Goal: Information Seeking & Learning: Learn about a topic

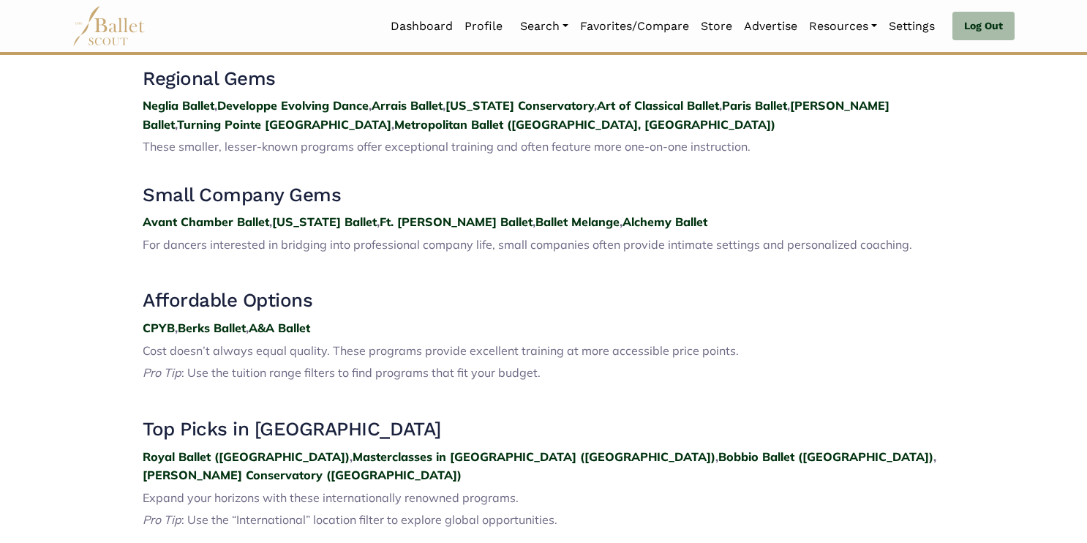
scroll to position [1600, 0]
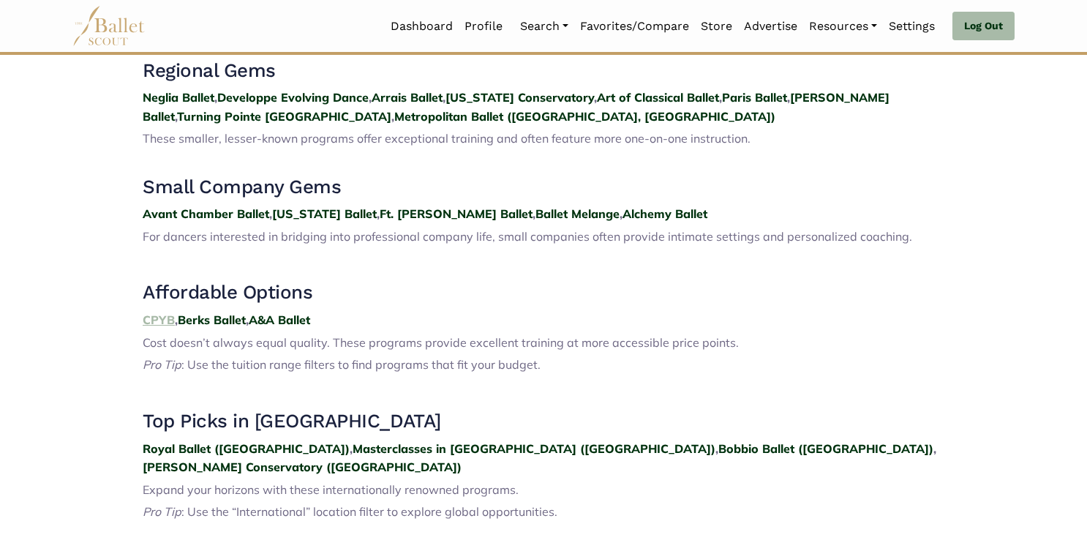
click at [156, 312] on strong "CPYB" at bounding box center [159, 319] width 32 height 15
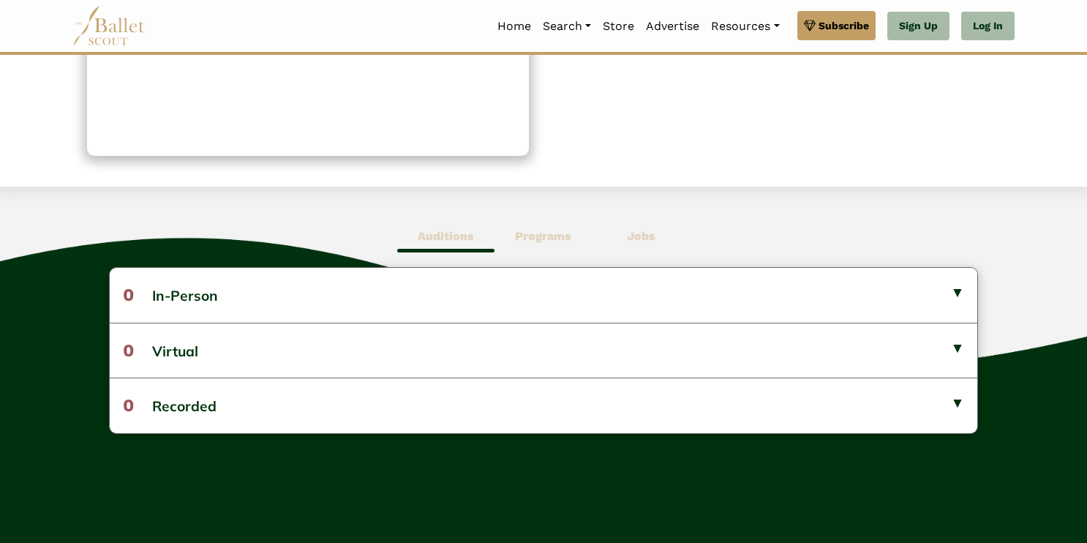
scroll to position [276, 0]
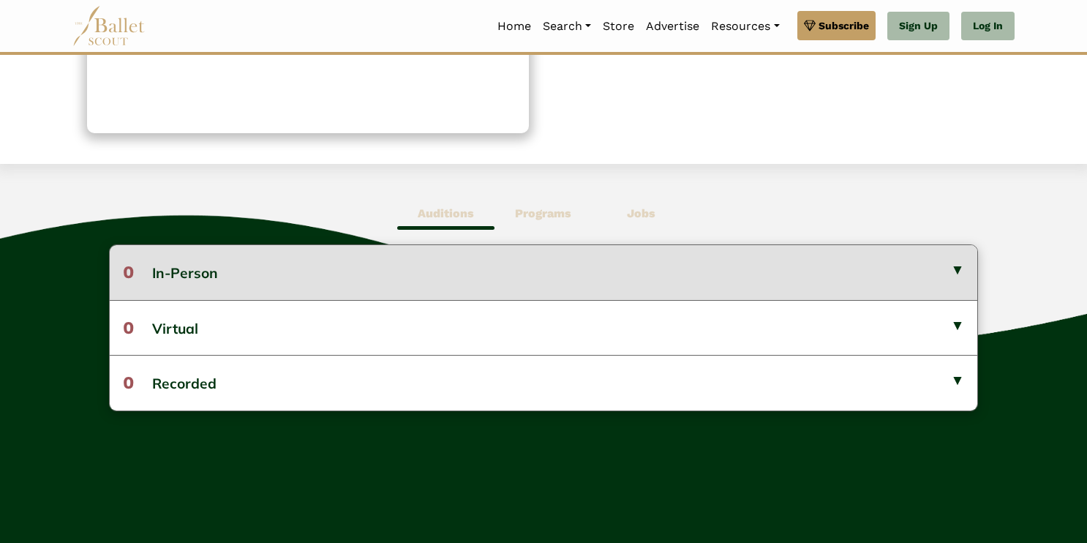
click at [636, 273] on button "0 In-Person" at bounding box center [544, 272] width 869 height 54
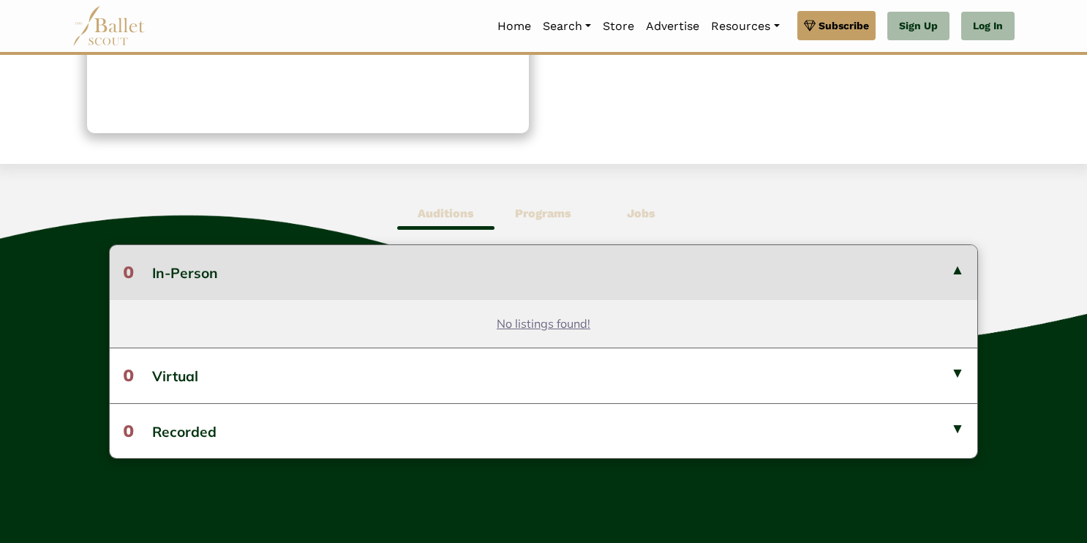
click at [636, 273] on button "0 In-Person" at bounding box center [544, 272] width 869 height 54
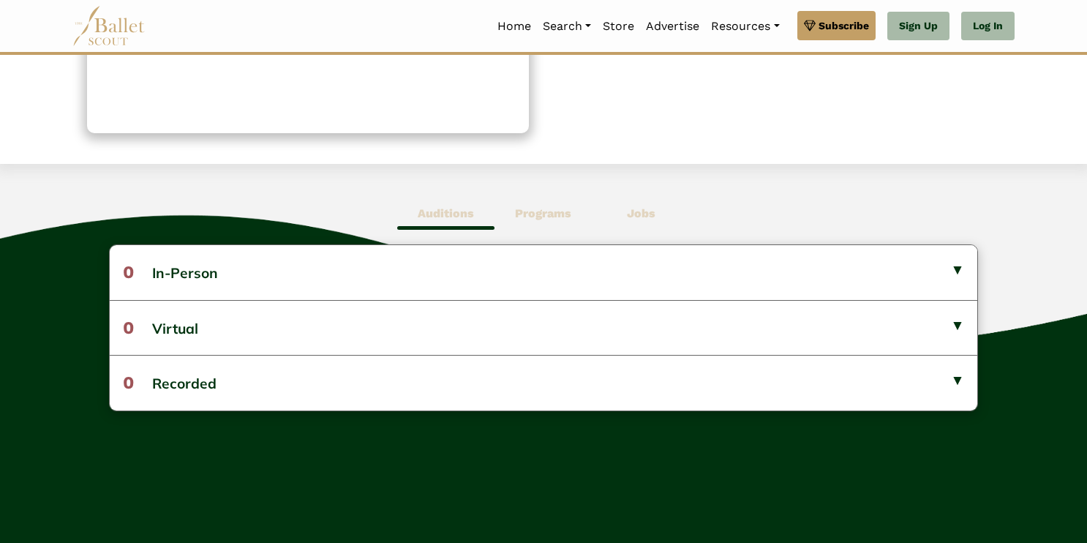
click at [544, 211] on b "Programs" at bounding box center [543, 213] width 56 height 14
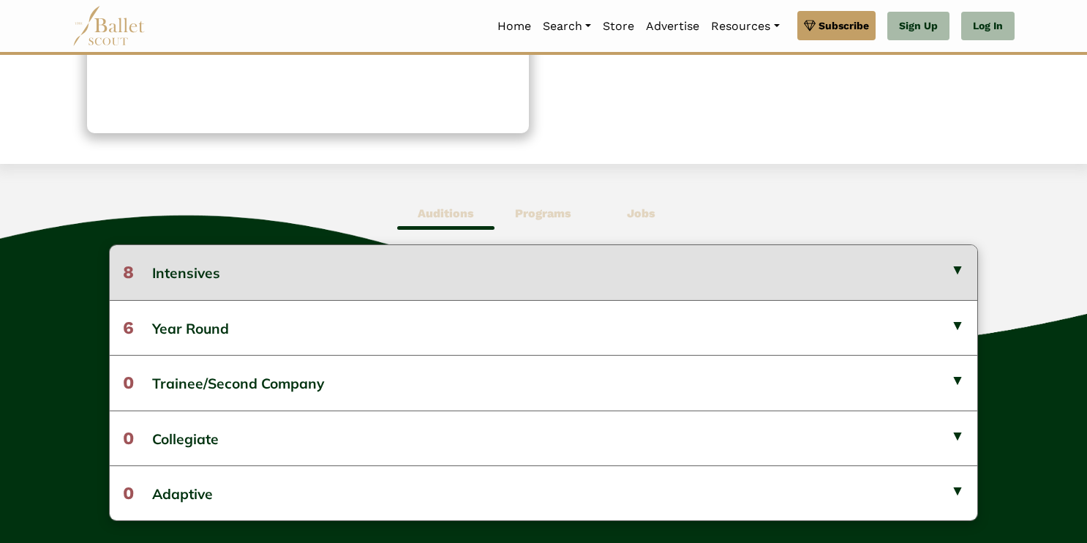
click at [564, 271] on button "8 Intensives" at bounding box center [544, 272] width 869 height 54
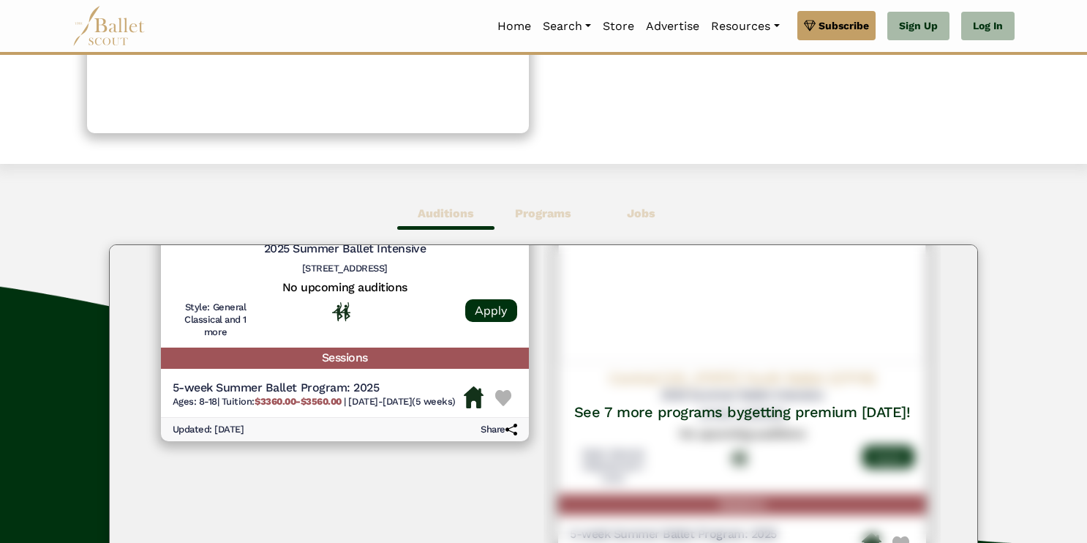
scroll to position [61, 0]
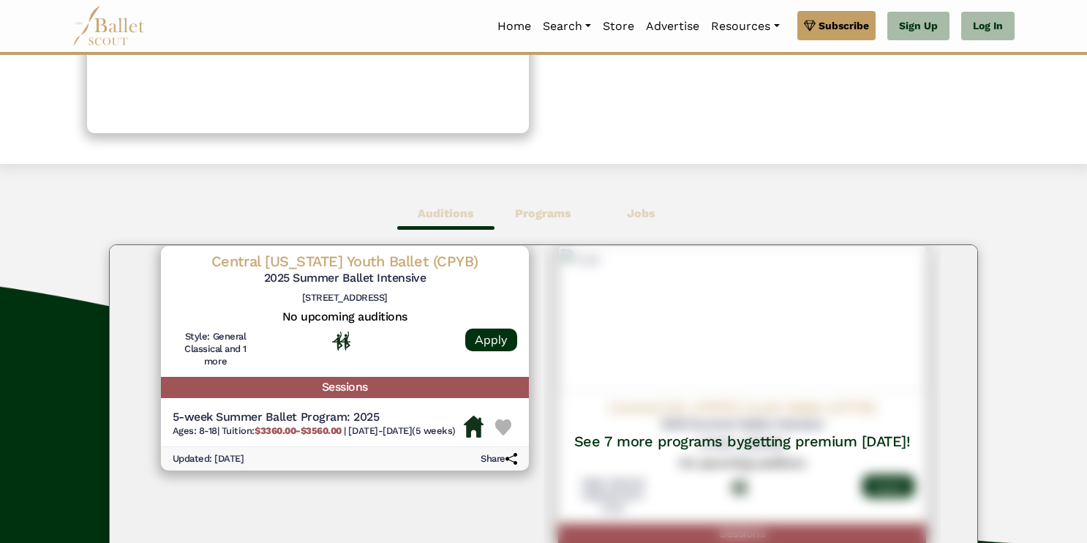
click at [237, 420] on h5 "5-week Summer Ballet Program: 2025" at bounding box center [314, 417] width 283 height 15
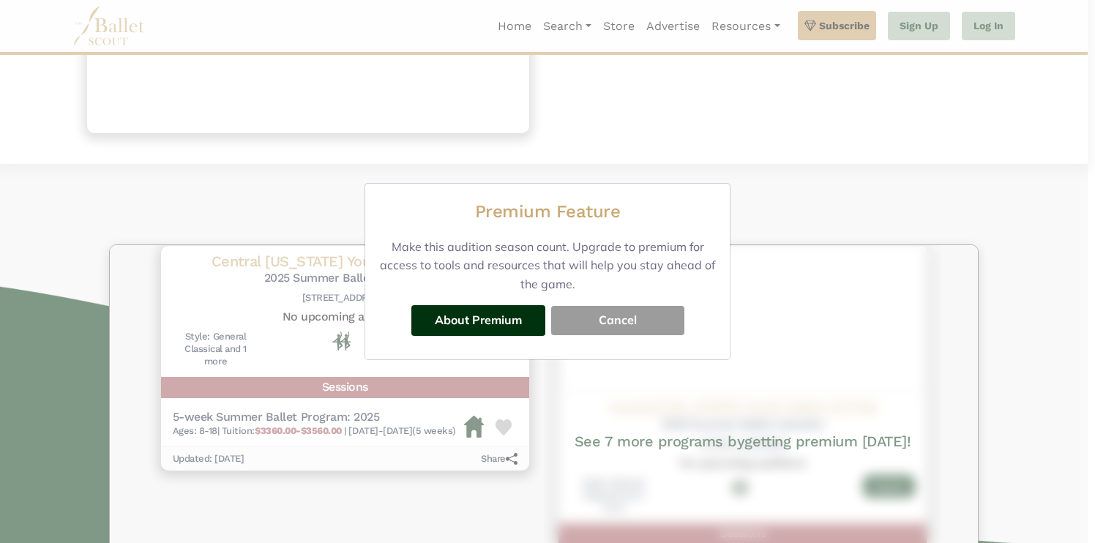
click at [615, 323] on button "Cancel" at bounding box center [617, 320] width 133 height 29
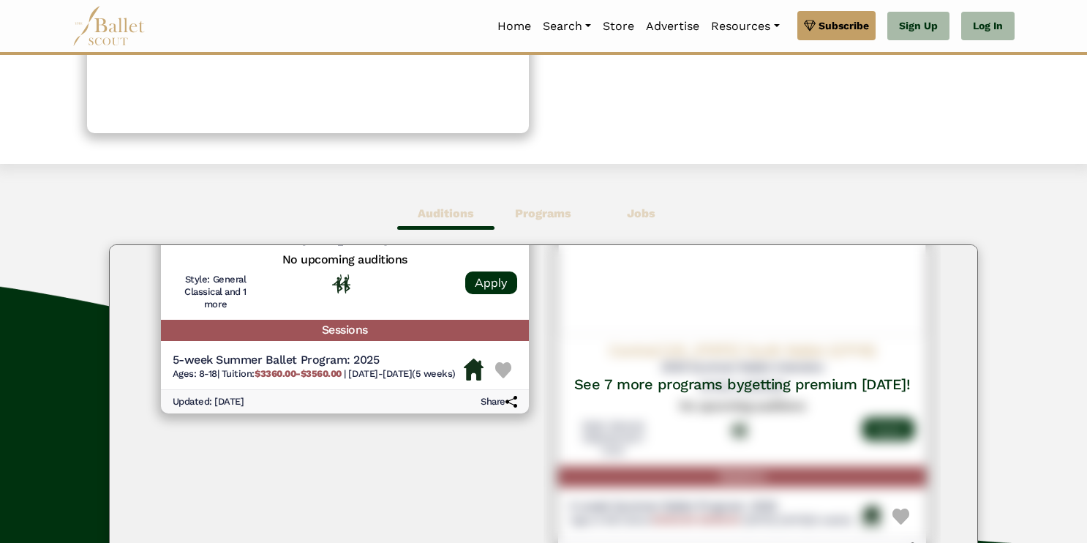
scroll to position [110, 0]
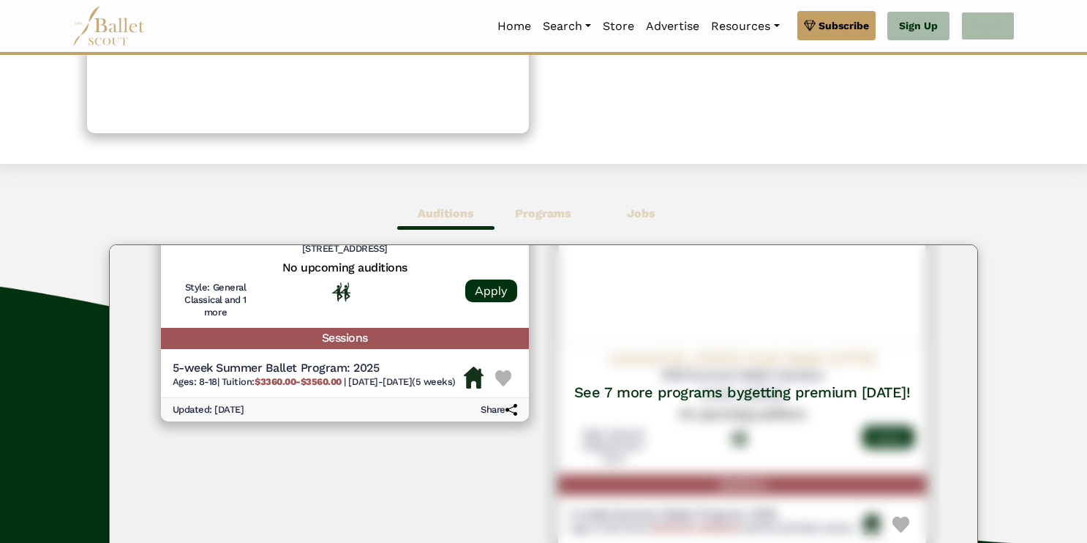
click at [997, 34] on link "Log In" at bounding box center [987, 26] width 53 height 29
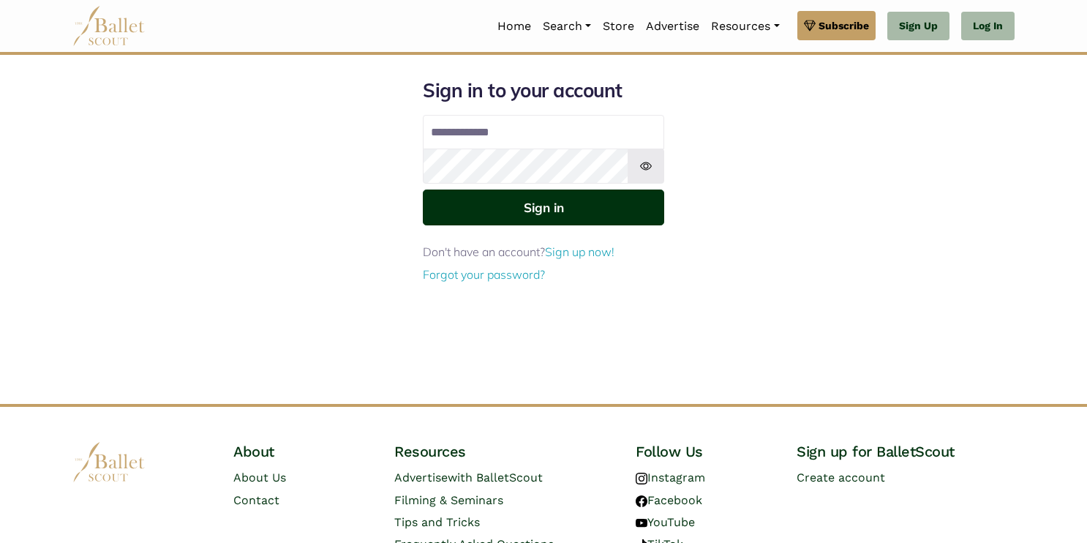
type input "**********"
click at [565, 211] on button "Sign in" at bounding box center [543, 208] width 241 height 36
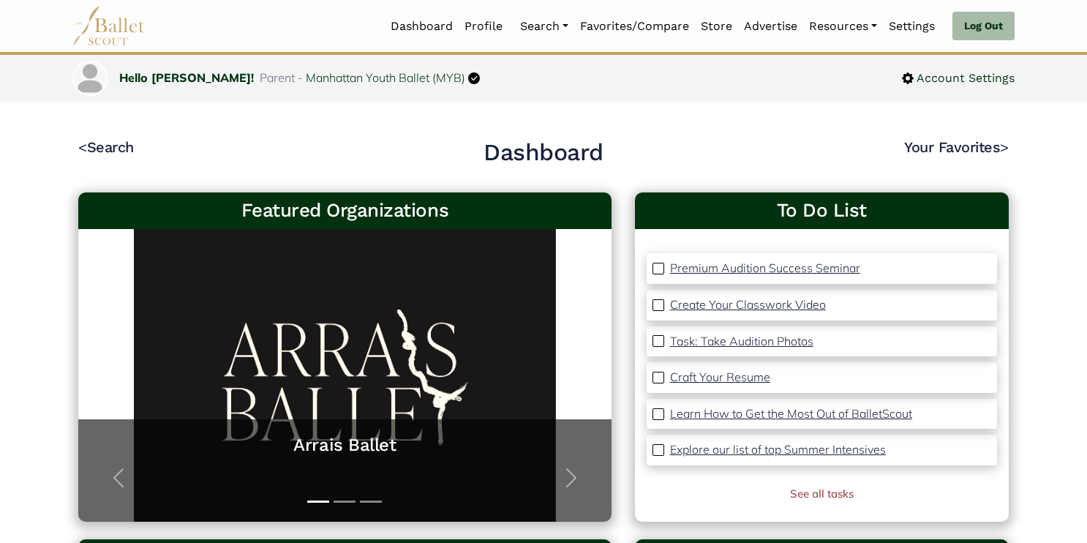
click at [831, 447] on p "Explore our list of top Summer Intensives" at bounding box center [778, 449] width 216 height 15
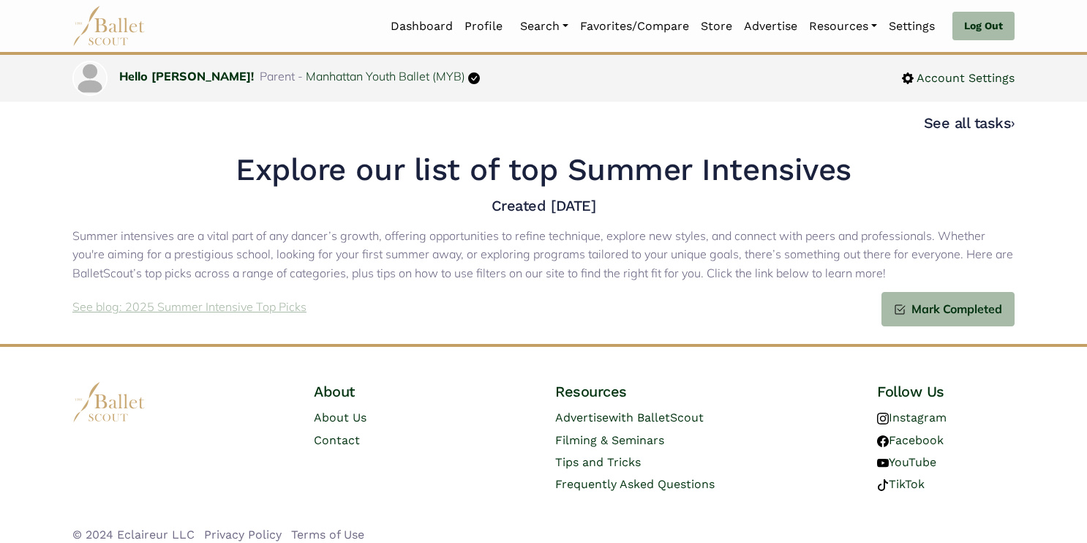
click at [215, 310] on p "See blog: 2025 Summer Intensive Top Picks" at bounding box center [189, 307] width 234 height 19
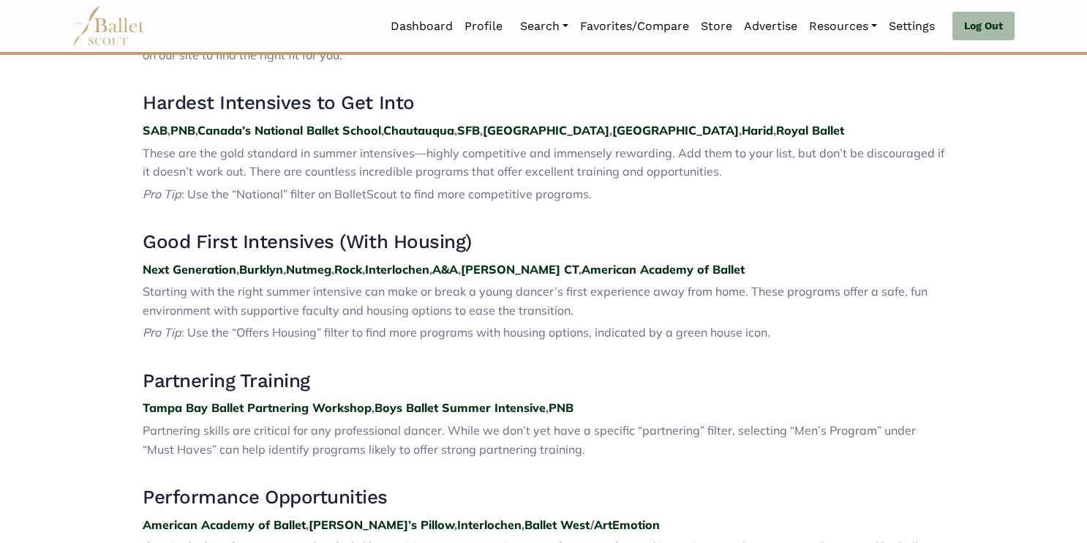
scroll to position [603, 0]
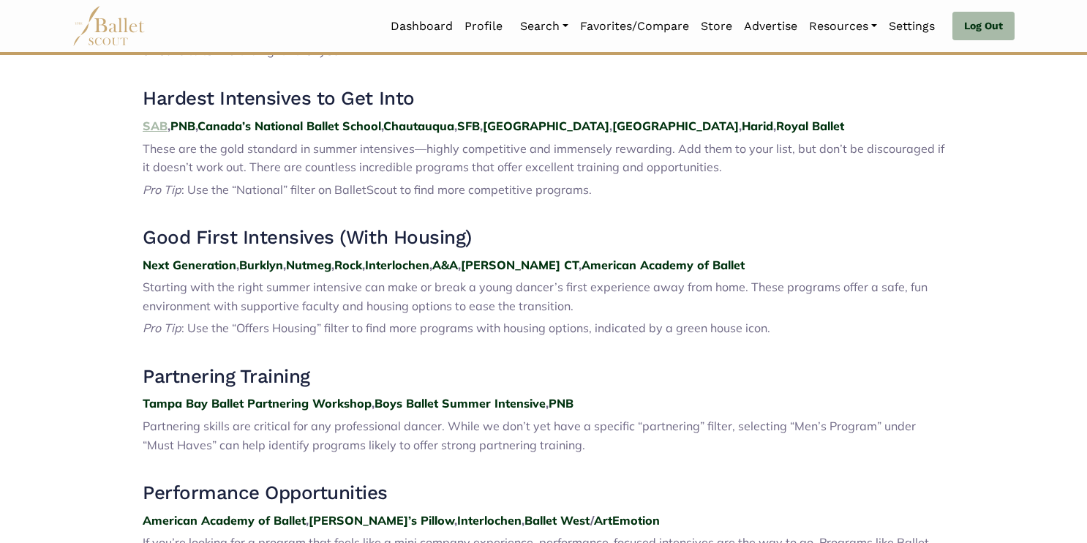
click at [153, 130] on strong "SAB" at bounding box center [155, 126] width 25 height 15
click at [187, 128] on strong "PNB" at bounding box center [182, 126] width 25 height 15
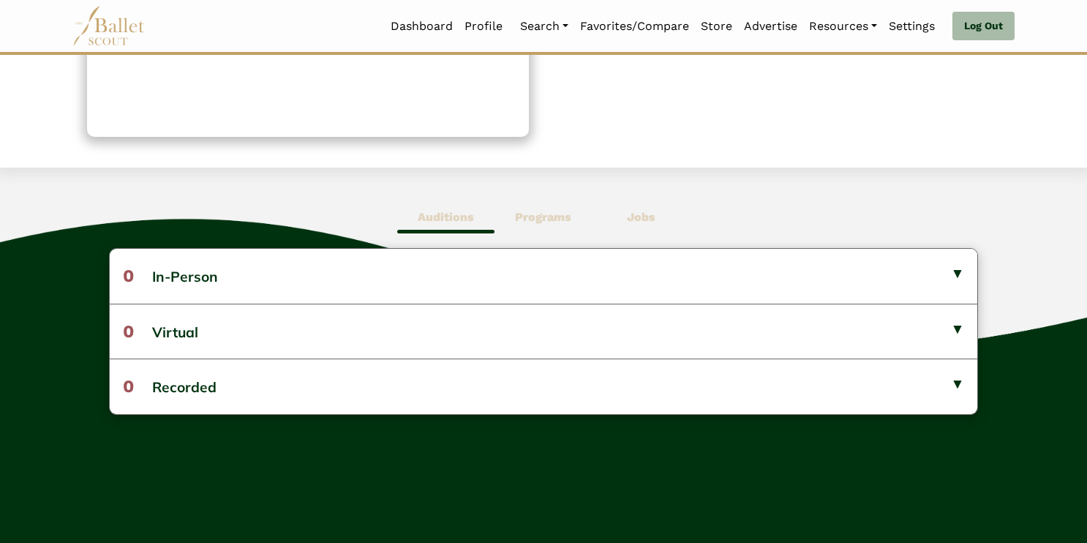
scroll to position [273, 0]
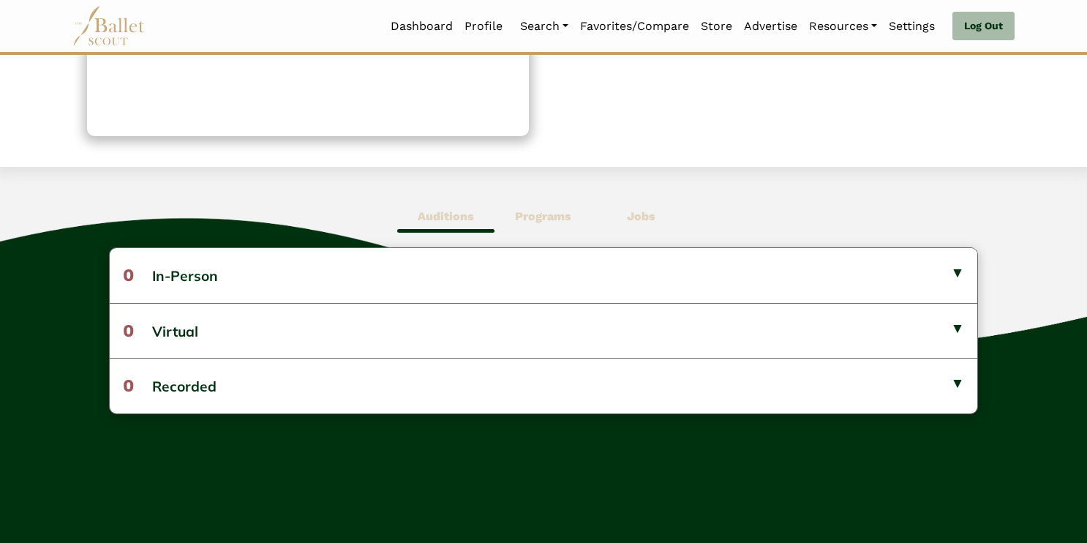
click at [532, 213] on b "Programs" at bounding box center [543, 216] width 56 height 14
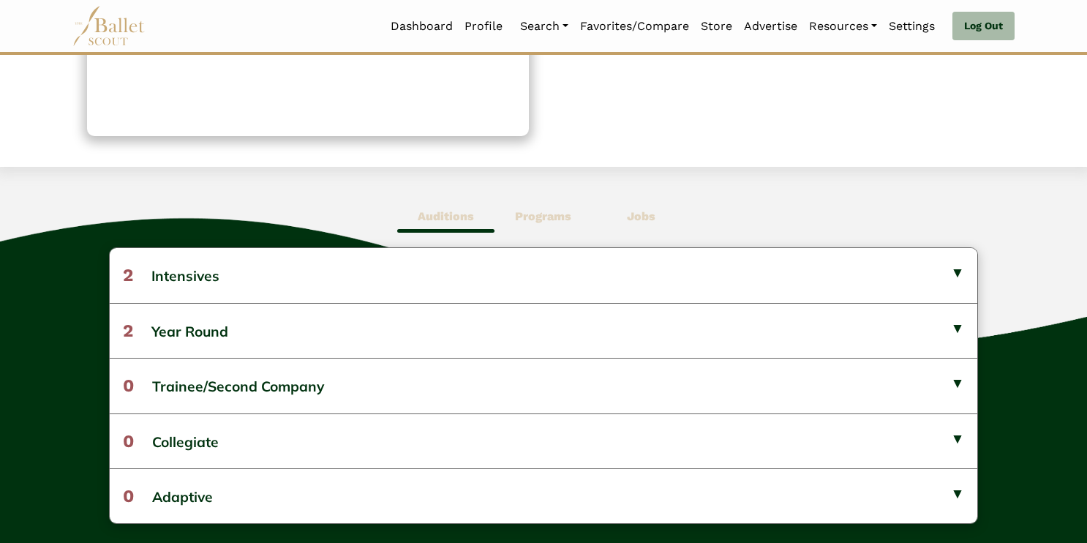
click at [653, 217] on b "Jobs" at bounding box center [641, 216] width 29 height 14
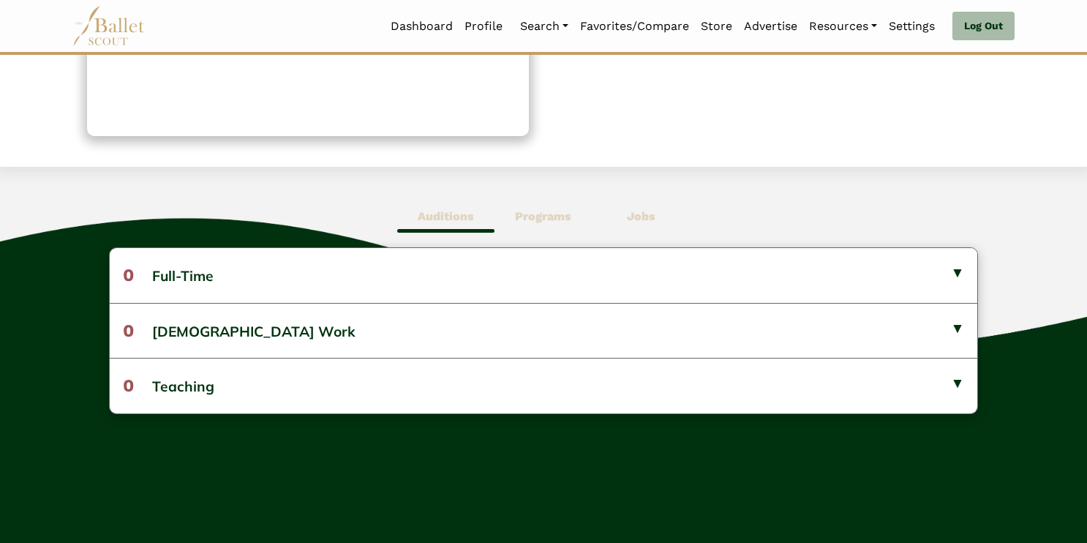
click at [541, 228] on span "Programs" at bounding box center [543, 217] width 97 height 34
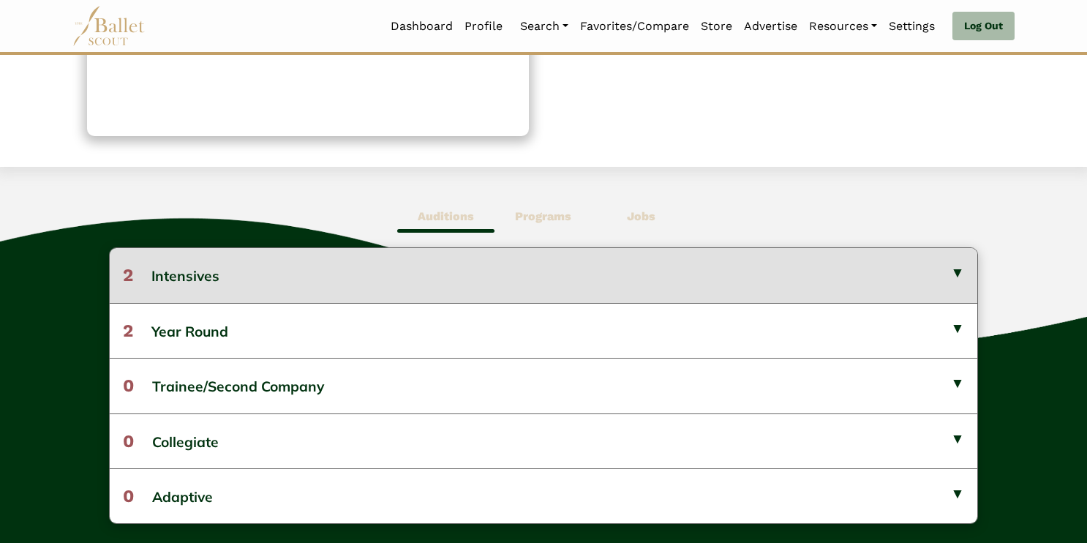
click at [215, 275] on button "2 Intensives" at bounding box center [544, 275] width 869 height 54
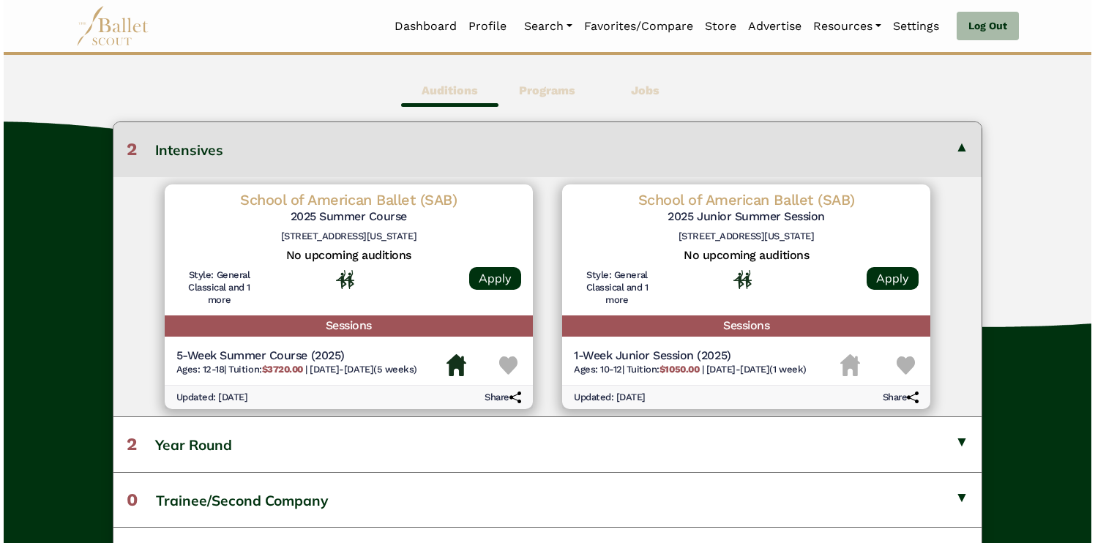
scroll to position [402, 0]
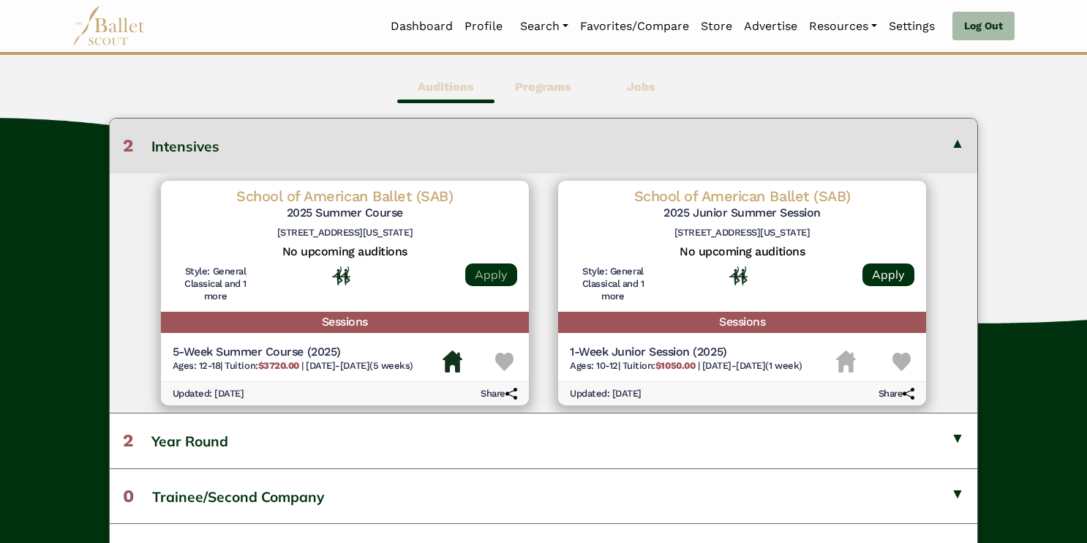
click at [495, 280] on link "Apply" at bounding box center [491, 274] width 52 height 23
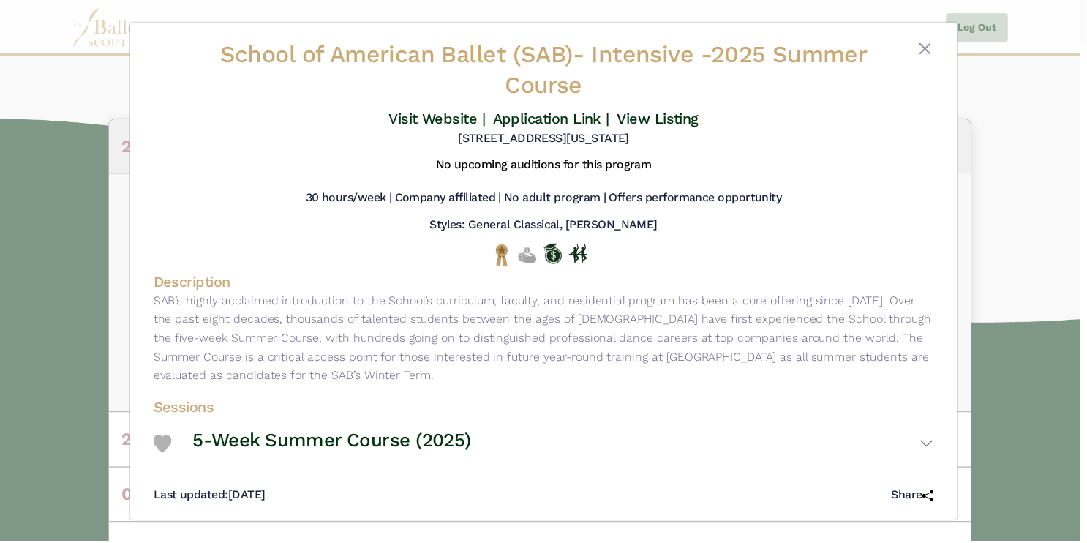
scroll to position [0, 0]
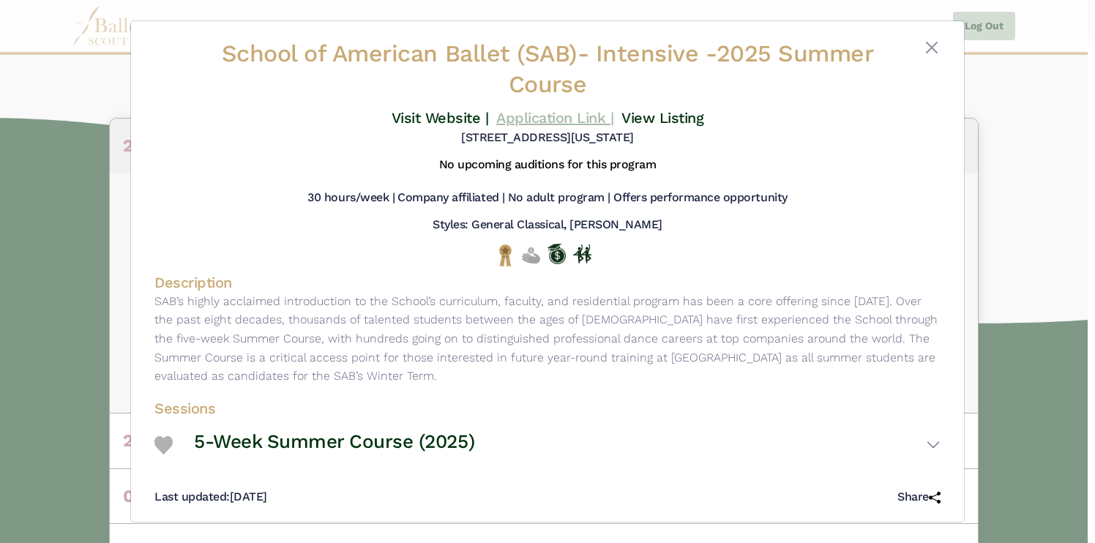
click at [548, 117] on link "Application Link |" at bounding box center [554, 118] width 117 height 18
click at [928, 48] on button "Close" at bounding box center [932, 48] width 18 height 18
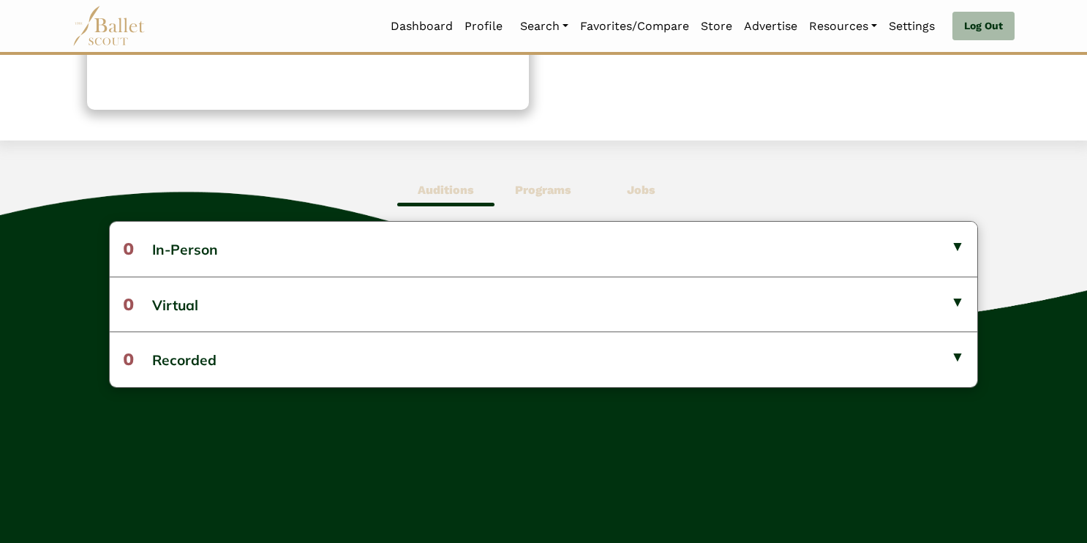
scroll to position [319, 0]
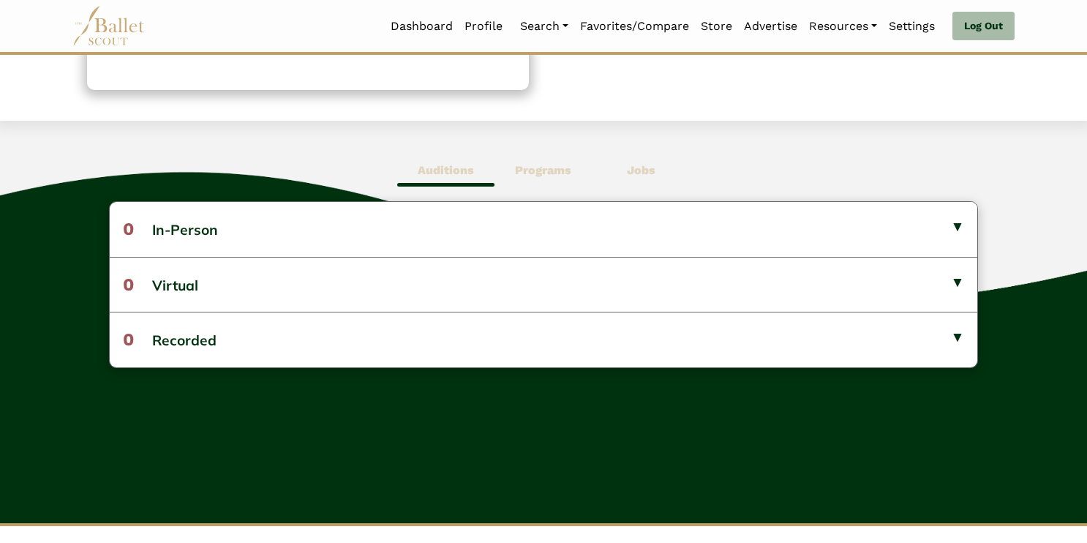
click at [541, 173] on b "Programs" at bounding box center [543, 170] width 56 height 14
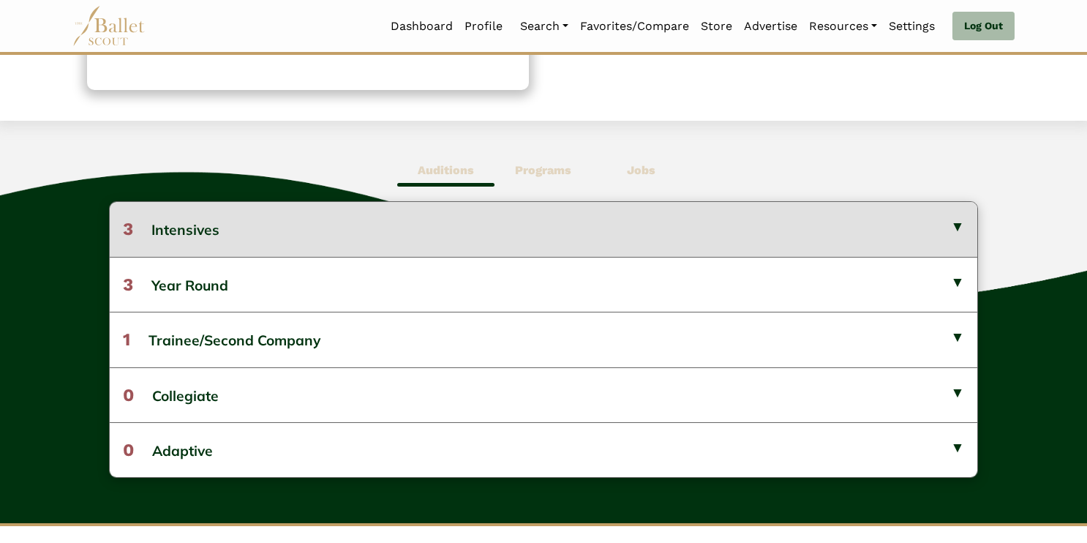
click at [201, 238] on button "3 Intensives" at bounding box center [544, 229] width 869 height 54
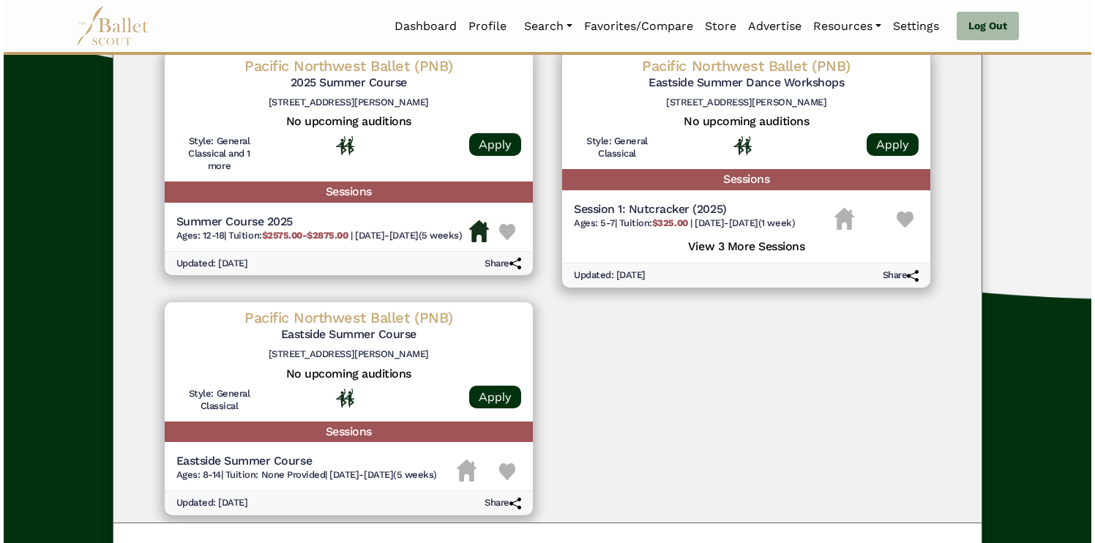
scroll to position [0, 0]
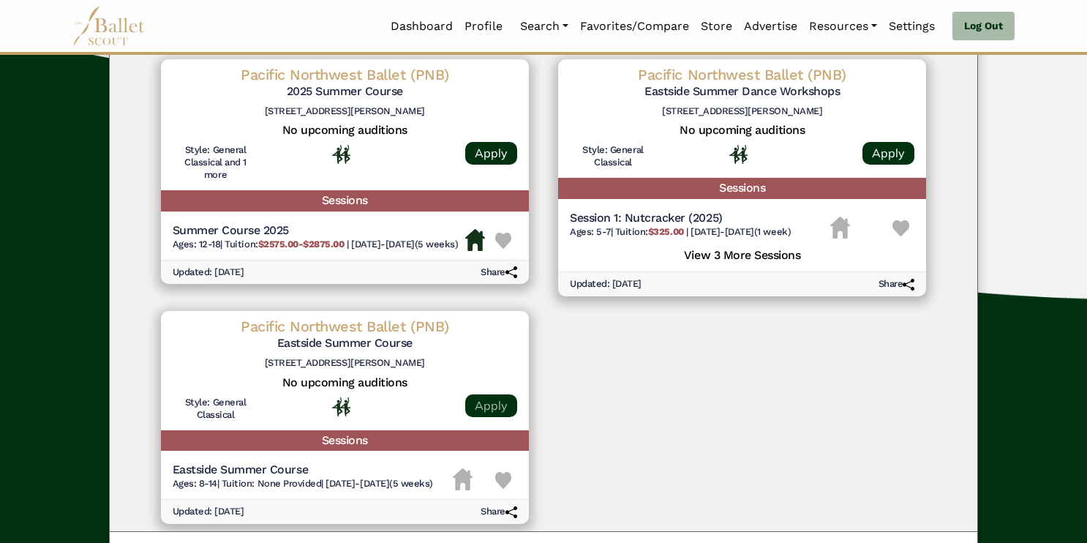
click at [479, 405] on link "Apply" at bounding box center [491, 405] width 52 height 23
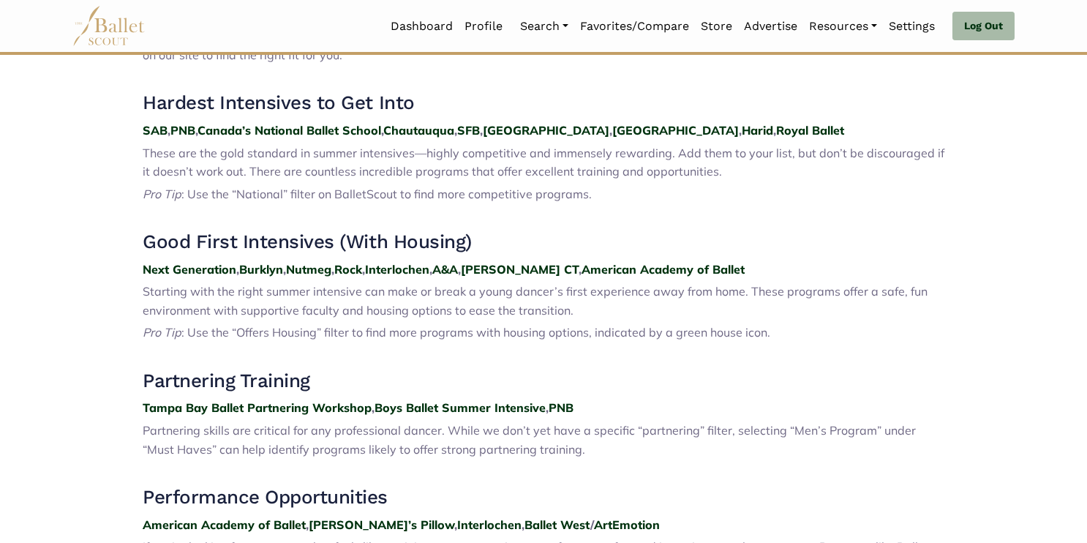
scroll to position [603, 0]
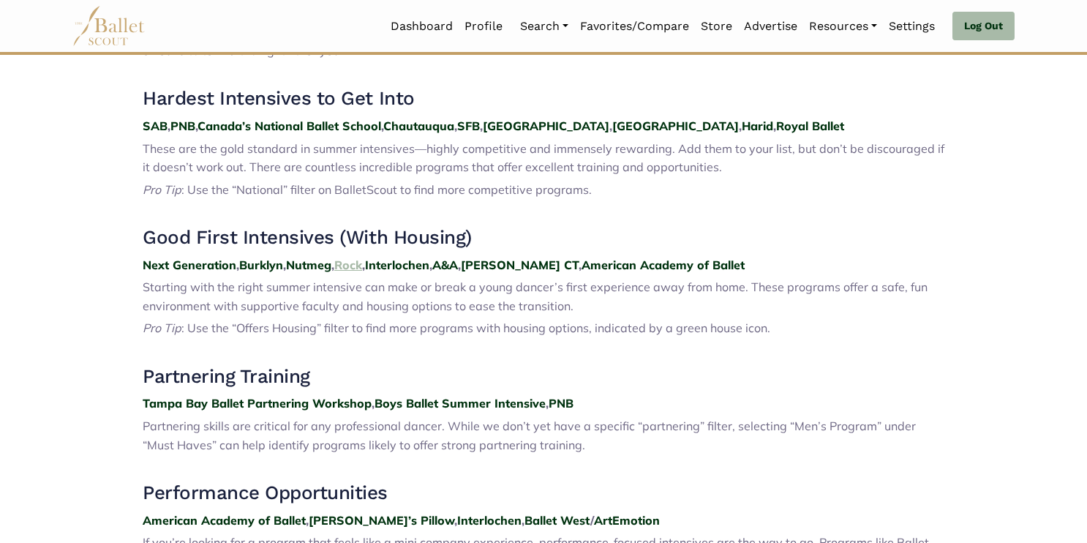
click at [362, 263] on strong "Rock" at bounding box center [348, 265] width 28 height 15
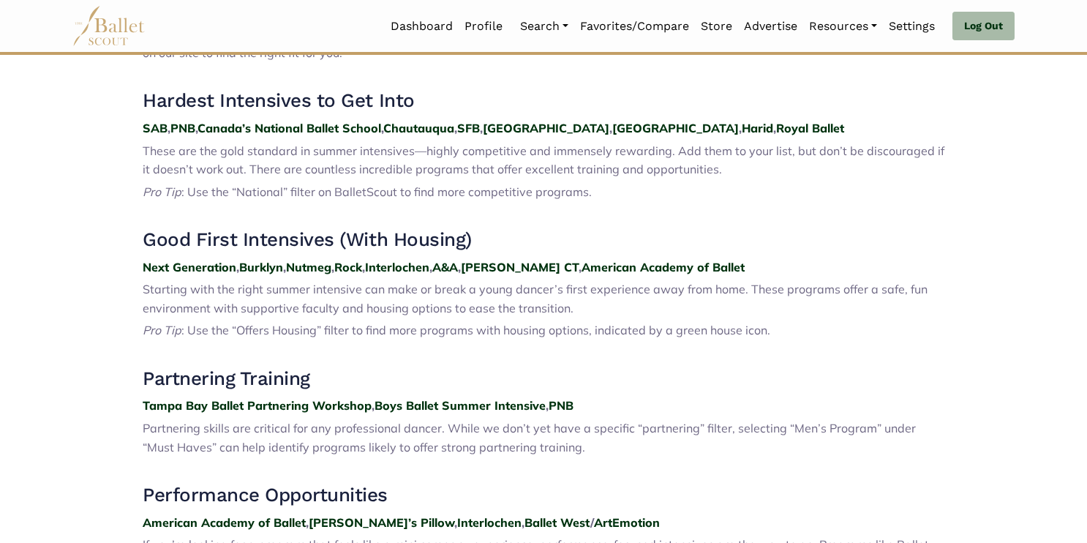
scroll to position [607, 0]
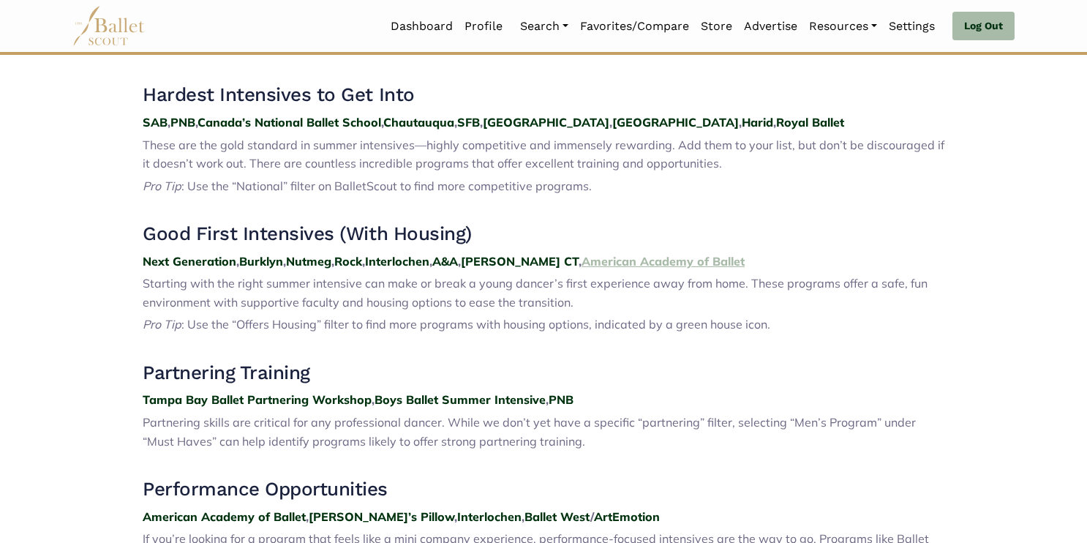
click at [650, 262] on strong "American Academy of Ballet" at bounding box center [663, 261] width 163 height 15
click at [156, 122] on strong "SAB" at bounding box center [155, 122] width 25 height 15
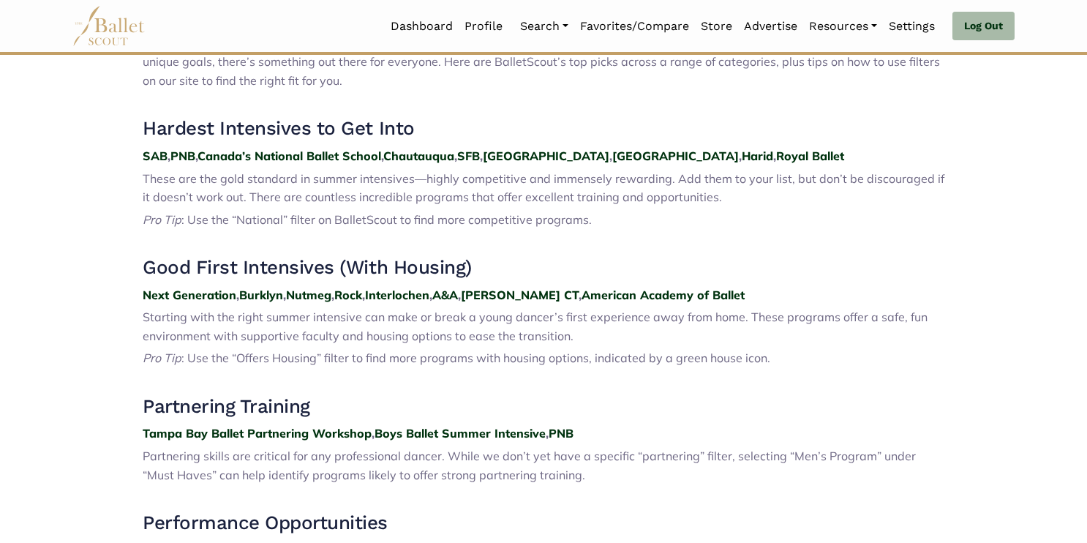
click at [185, 164] on p "SAB , PNB , Canada’s National Ballet School , Chautauqua , SFB , [GEOGRAPHIC_DA…" at bounding box center [544, 156] width 802 height 19
click at [187, 159] on strong "PNB" at bounding box center [182, 156] width 25 height 15
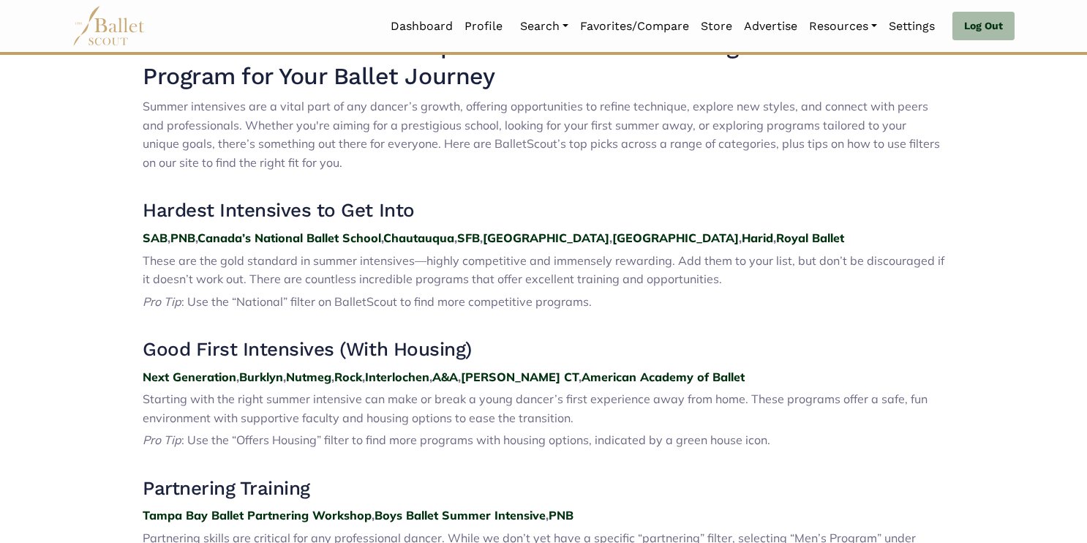
scroll to position [493, 0]
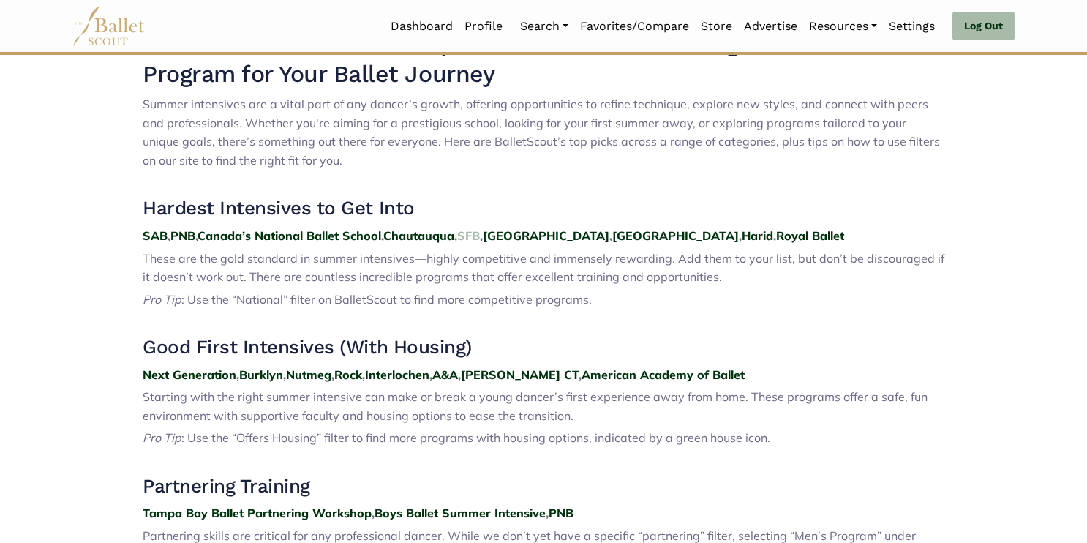
click at [480, 239] on strong "SFB" at bounding box center [468, 235] width 23 height 15
click at [776, 236] on strong "Royal Ballet" at bounding box center [810, 235] width 68 height 15
click at [776, 239] on strong "Royal Ballet" at bounding box center [810, 235] width 68 height 15
click at [776, 233] on strong "Royal Ballet" at bounding box center [810, 235] width 68 height 15
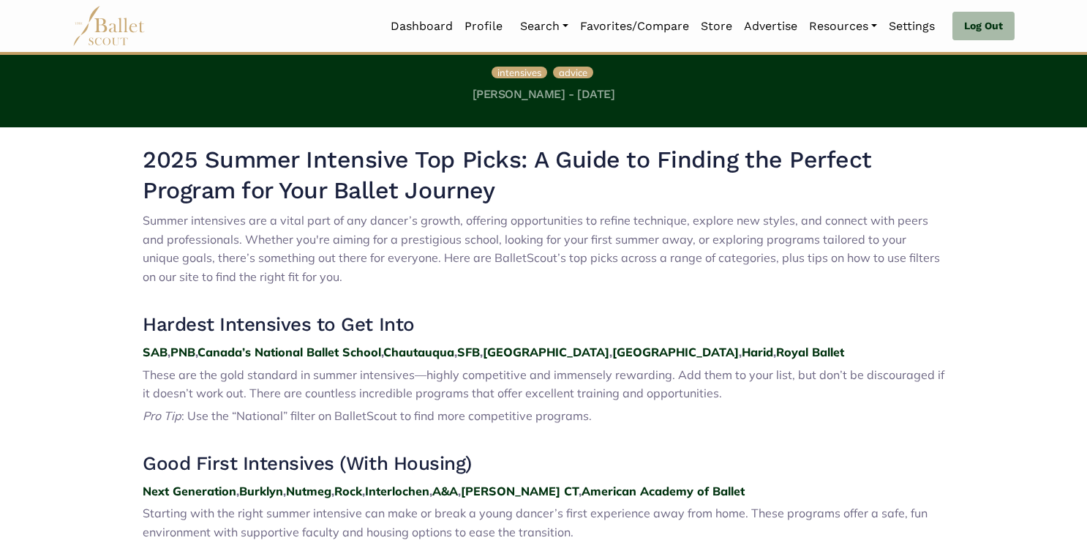
scroll to position [378, 0]
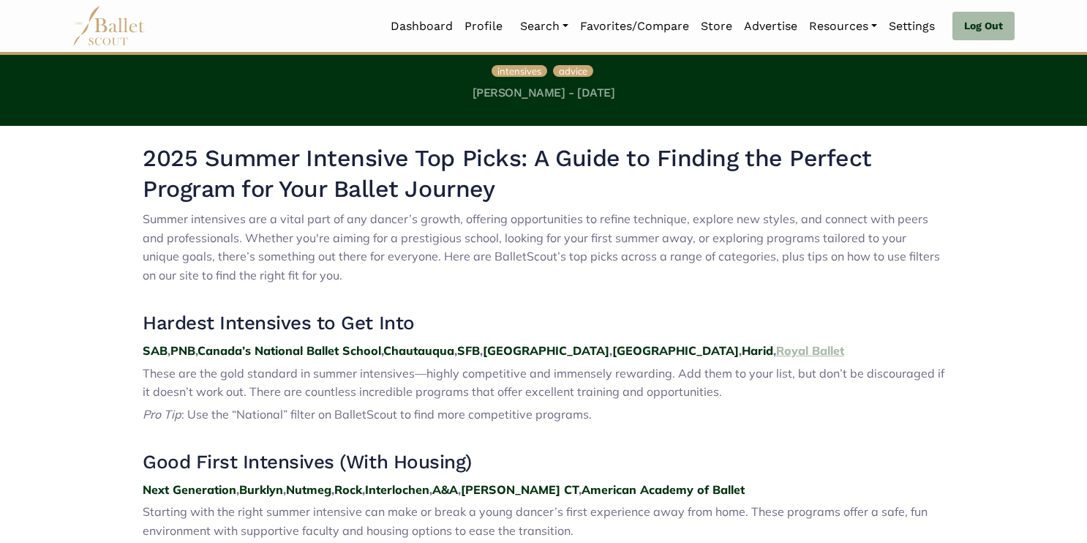
click at [776, 351] on strong "Royal Ballet" at bounding box center [810, 350] width 68 height 15
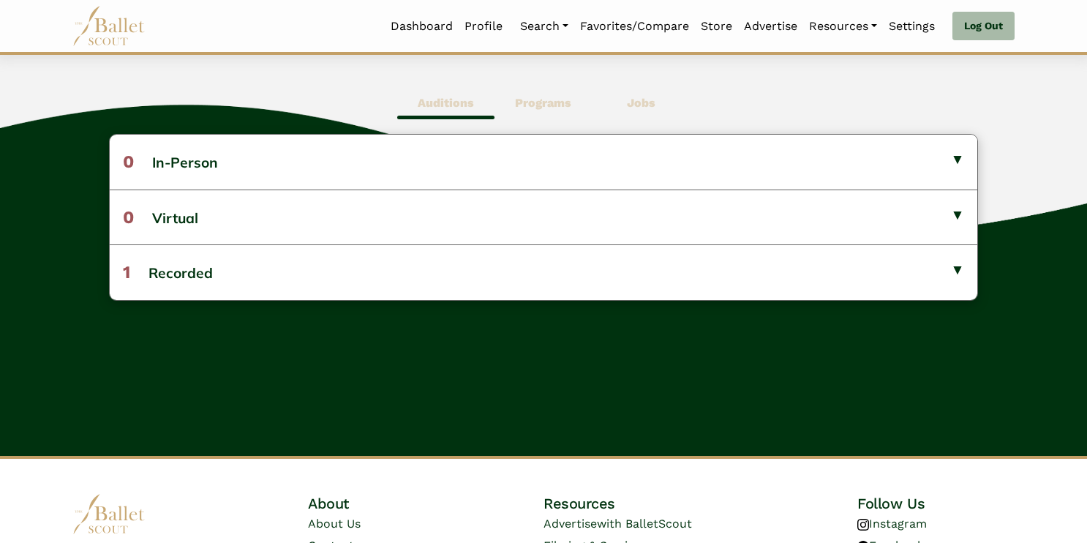
scroll to position [389, 0]
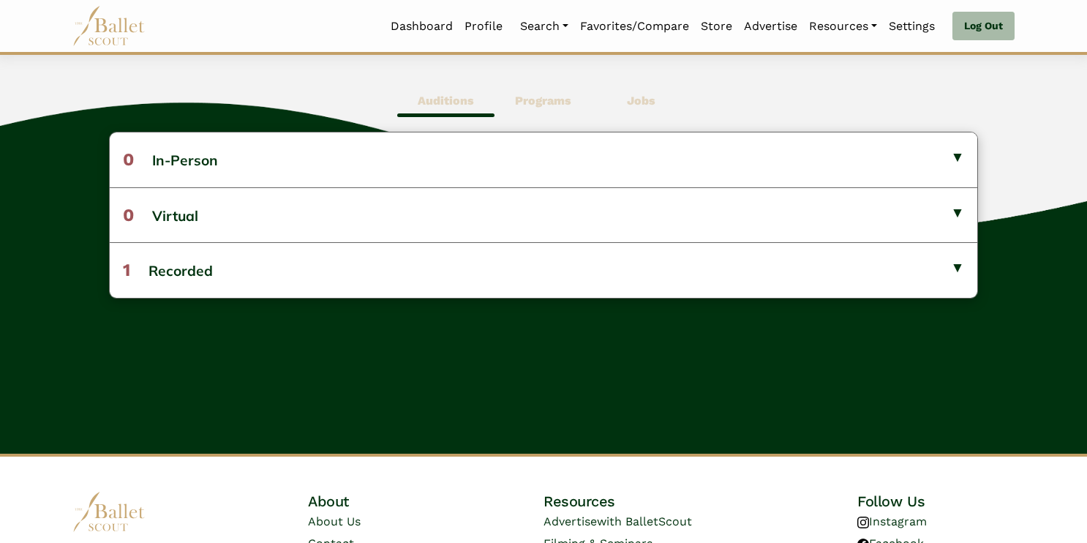
click at [544, 97] on b "Programs" at bounding box center [543, 101] width 56 height 14
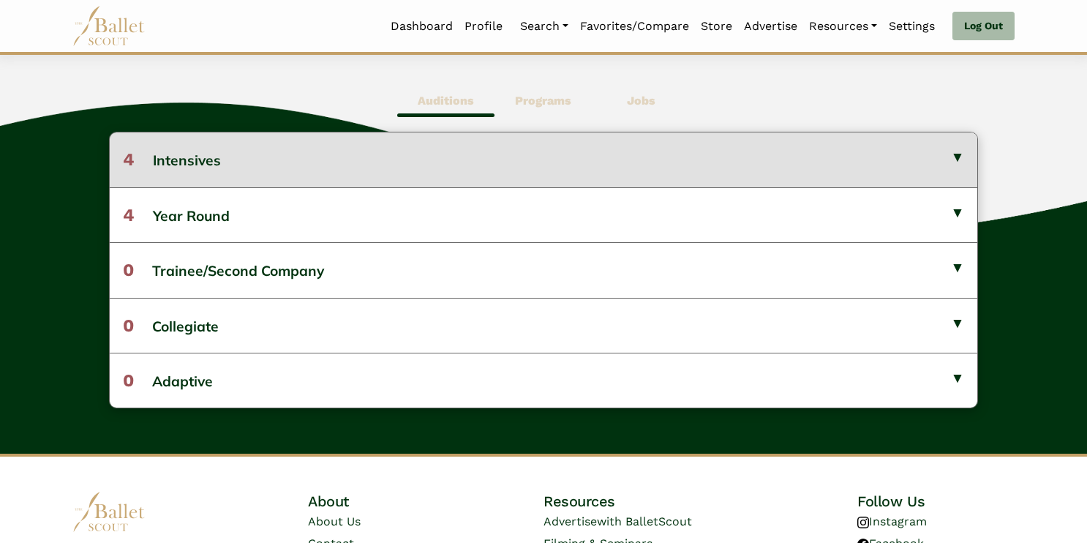
click at [351, 162] on button "4 Intensives" at bounding box center [544, 159] width 869 height 54
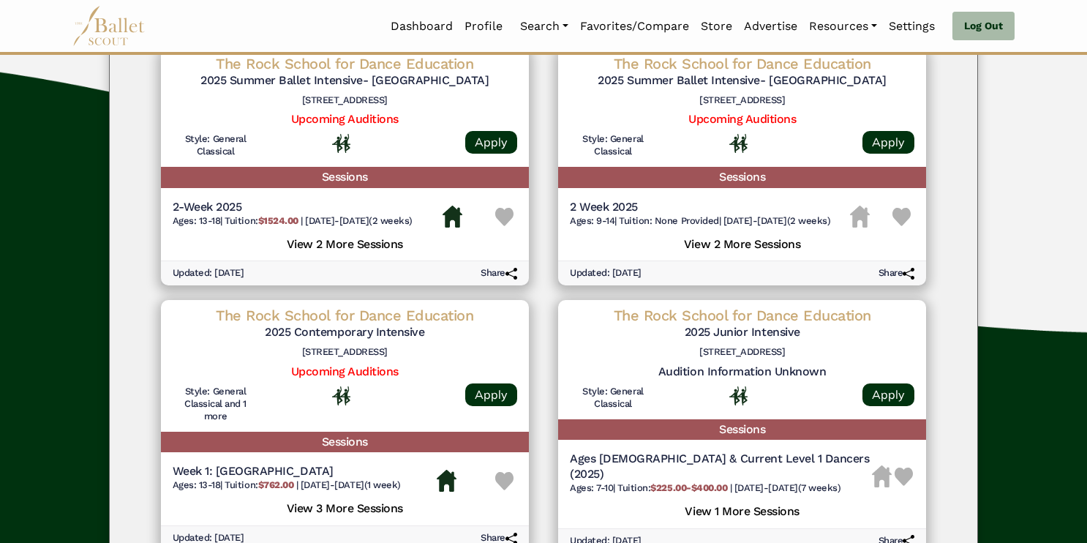
scroll to position [61, 0]
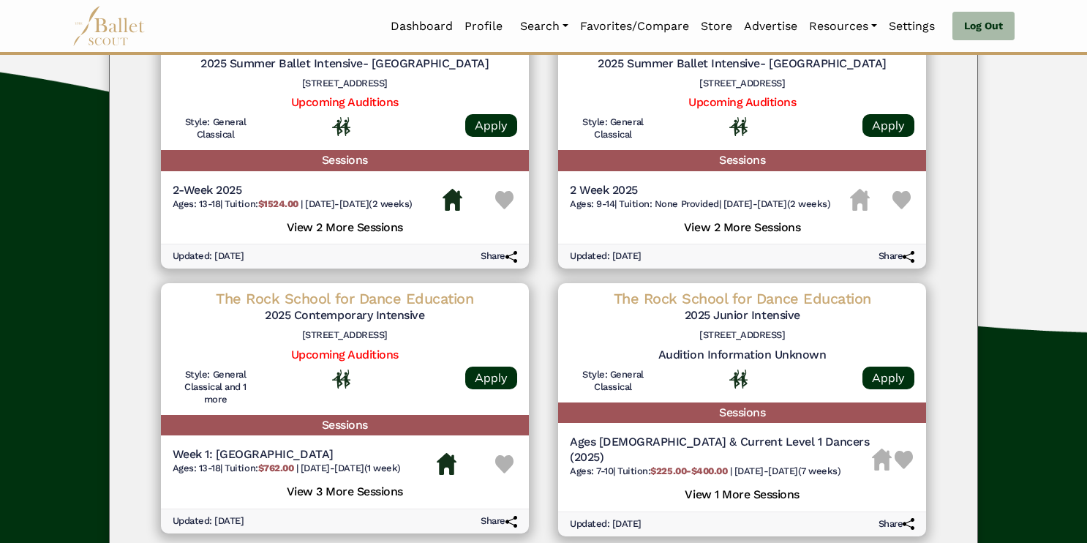
click at [331, 231] on h5 "View 2 More Sessions" at bounding box center [345, 226] width 345 height 19
click at [310, 495] on h5 "View 3 More Sessions" at bounding box center [345, 490] width 345 height 19
click at [336, 488] on h5 "View 3 More Sessions" at bounding box center [345, 490] width 345 height 19
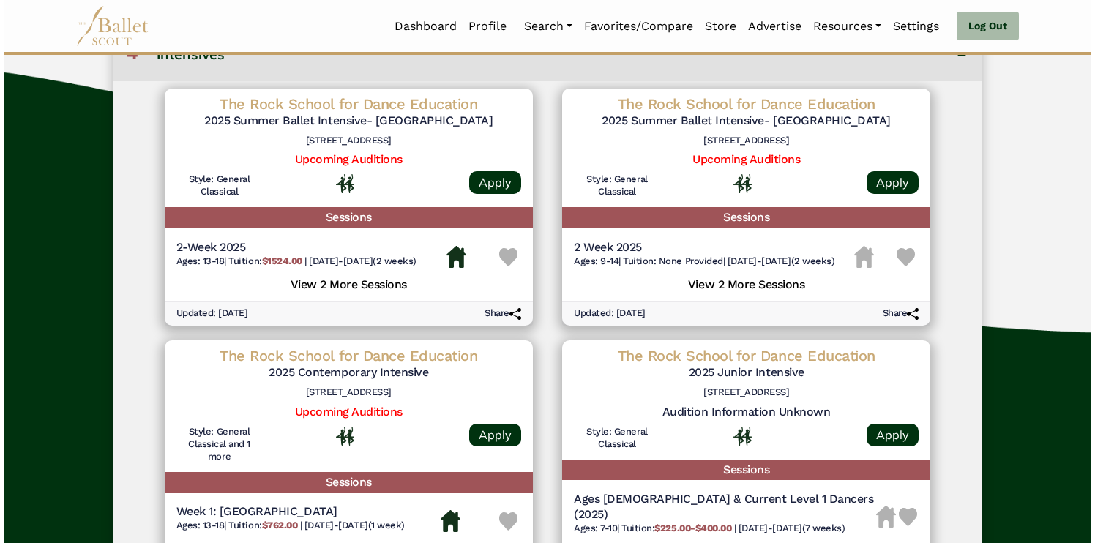
scroll to position [0, 0]
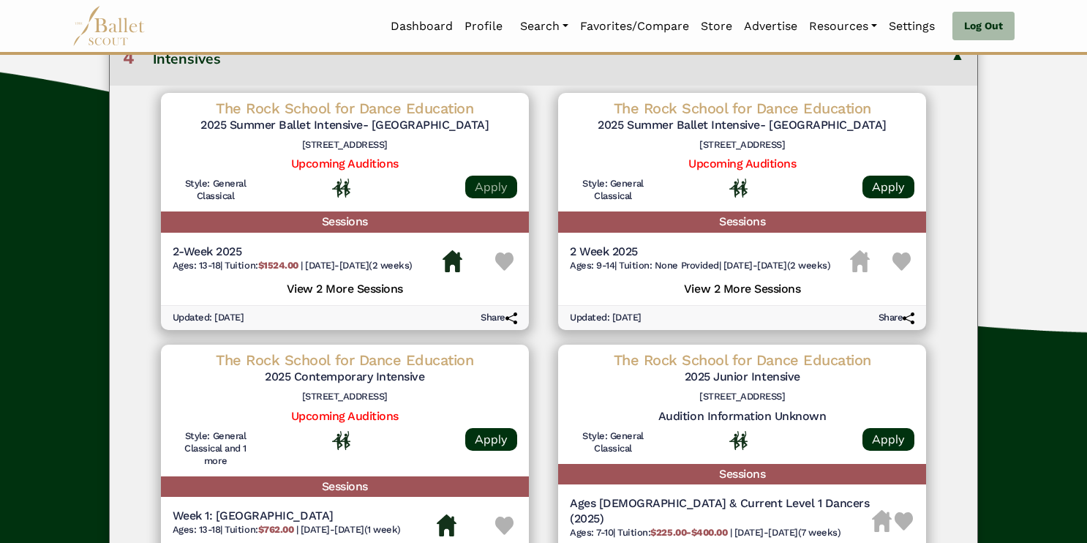
click at [490, 190] on link "Apply" at bounding box center [491, 187] width 52 height 23
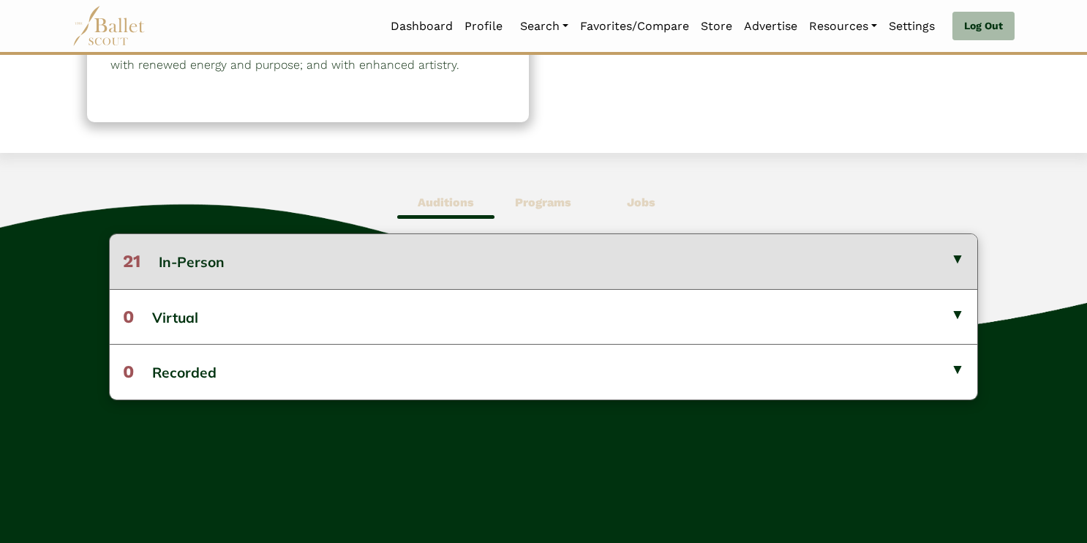
scroll to position [285, 0]
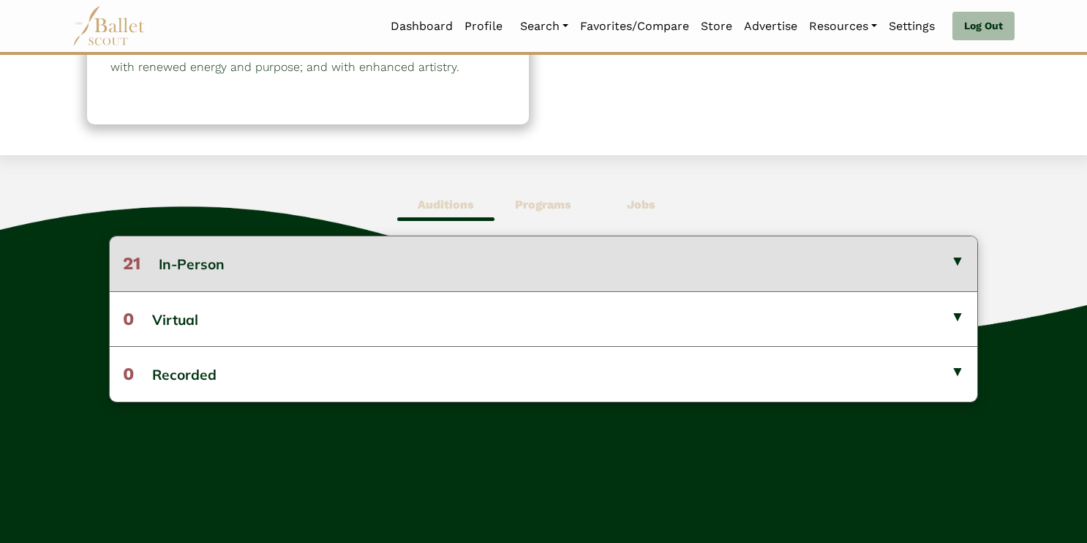
click at [504, 249] on button "21 In-Person" at bounding box center [544, 263] width 869 height 54
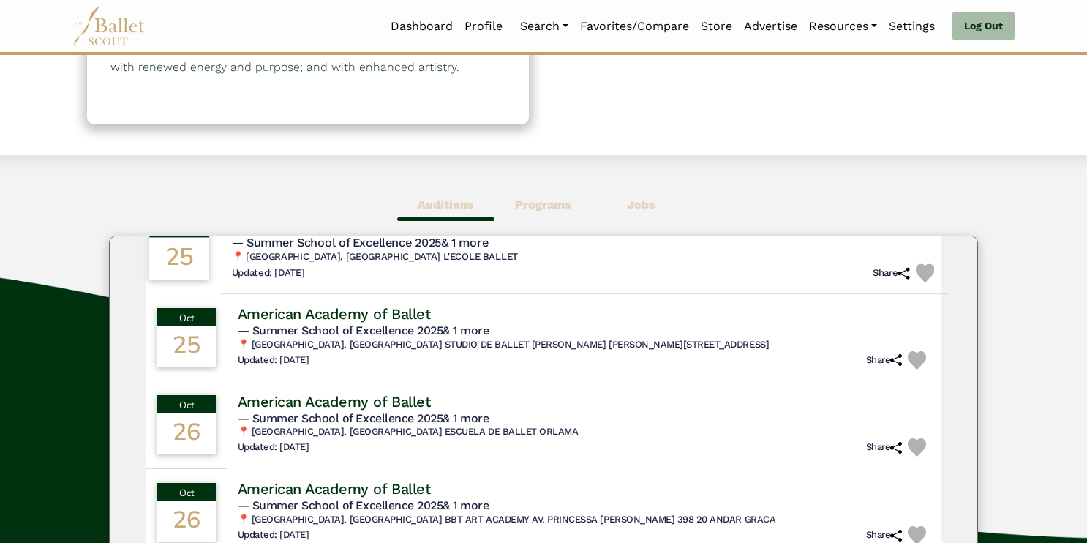
scroll to position [275, 0]
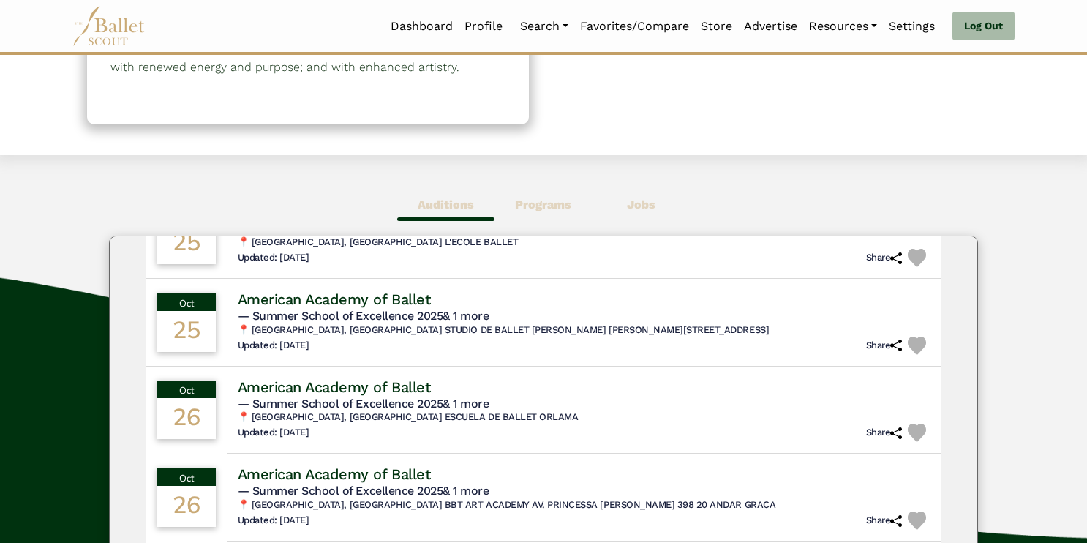
click at [535, 203] on b "Programs" at bounding box center [543, 205] width 56 height 14
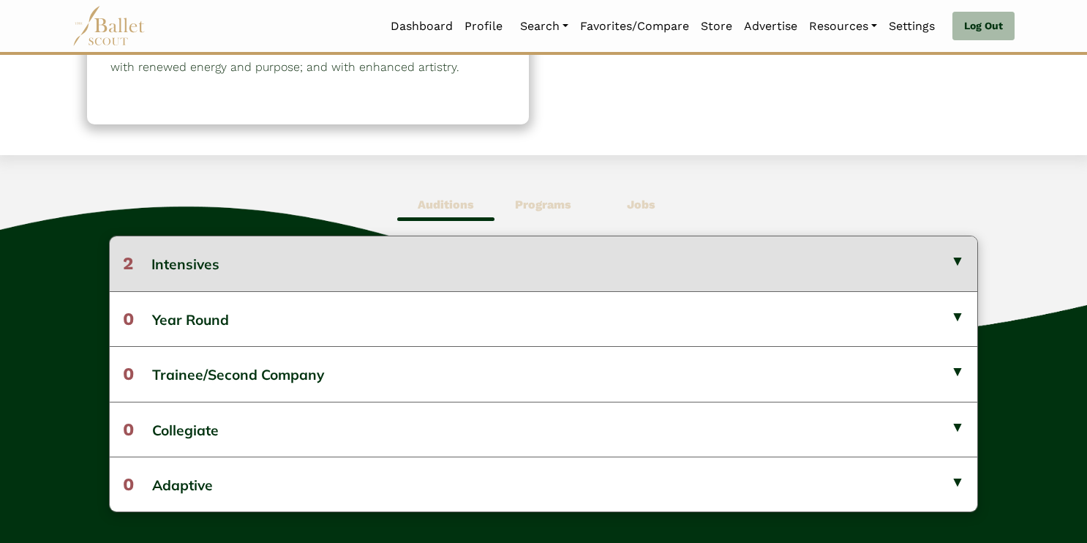
click at [451, 262] on button "2 Intensives" at bounding box center [544, 263] width 869 height 54
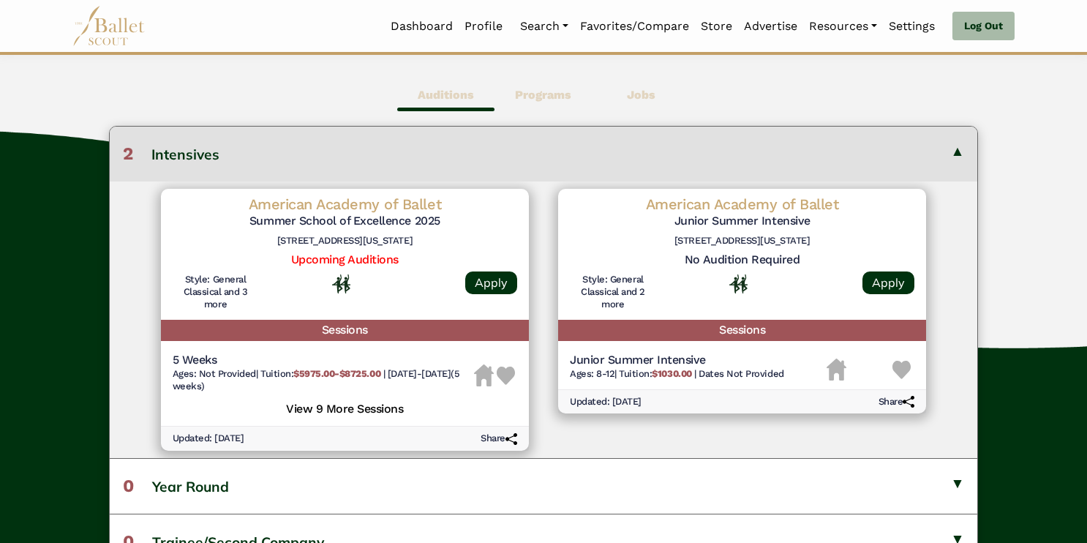
scroll to position [402, 0]
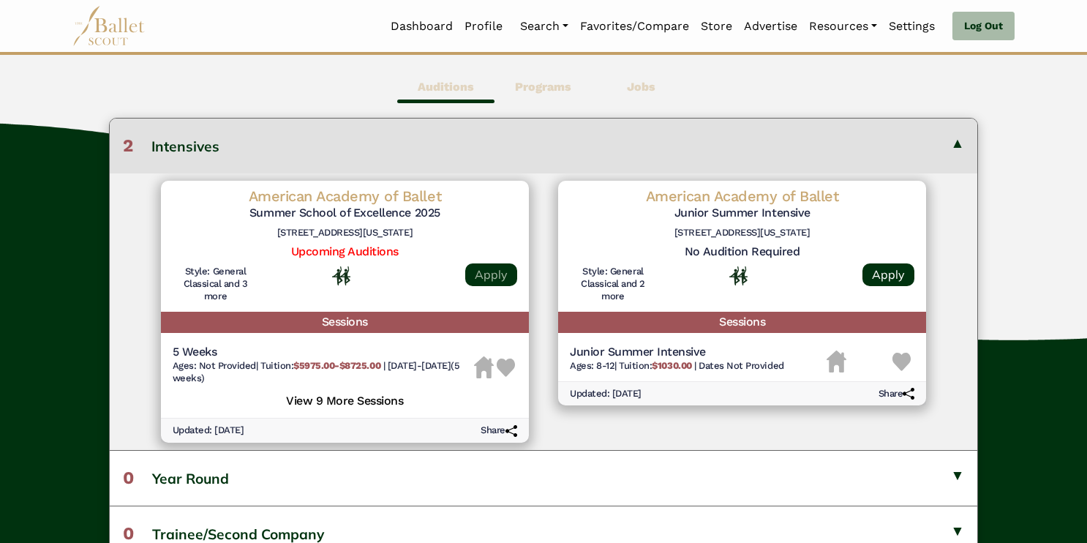
click at [481, 281] on link "Apply" at bounding box center [491, 274] width 52 height 23
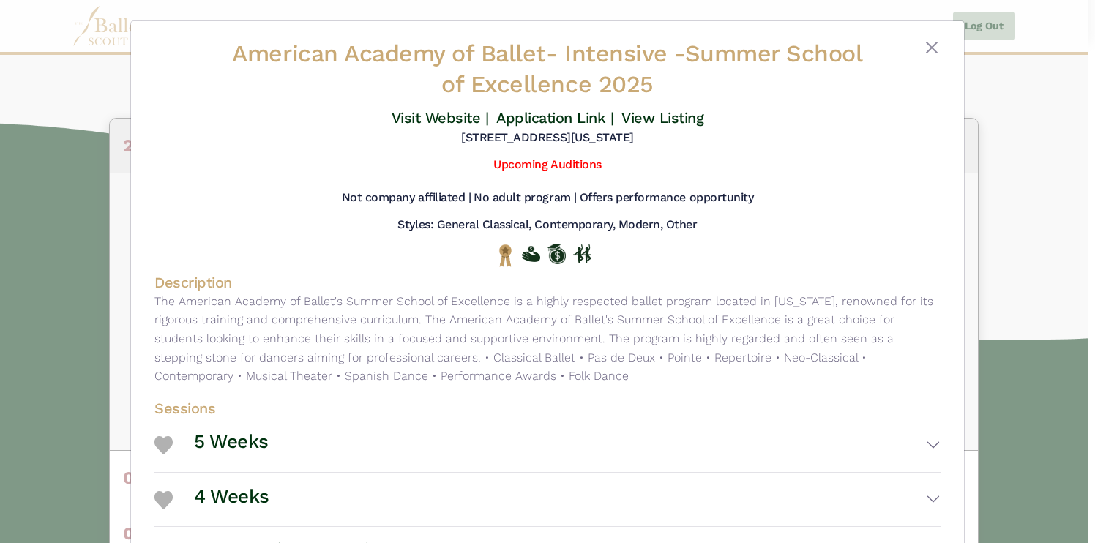
click at [156, 446] on img at bounding box center [163, 445] width 18 height 18
click at [923, 50] on button "Close" at bounding box center [932, 48] width 18 height 18
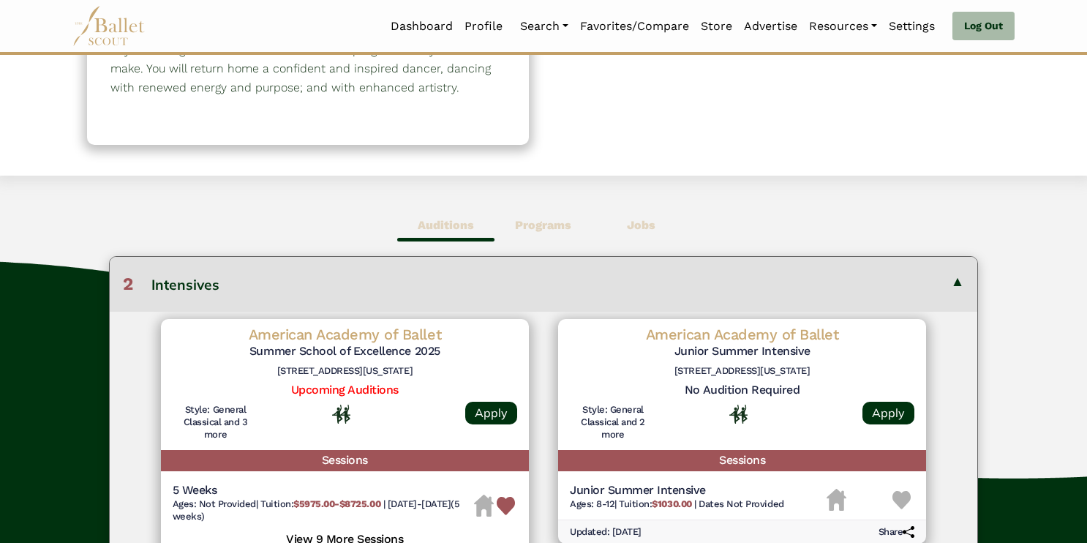
scroll to position [0, 0]
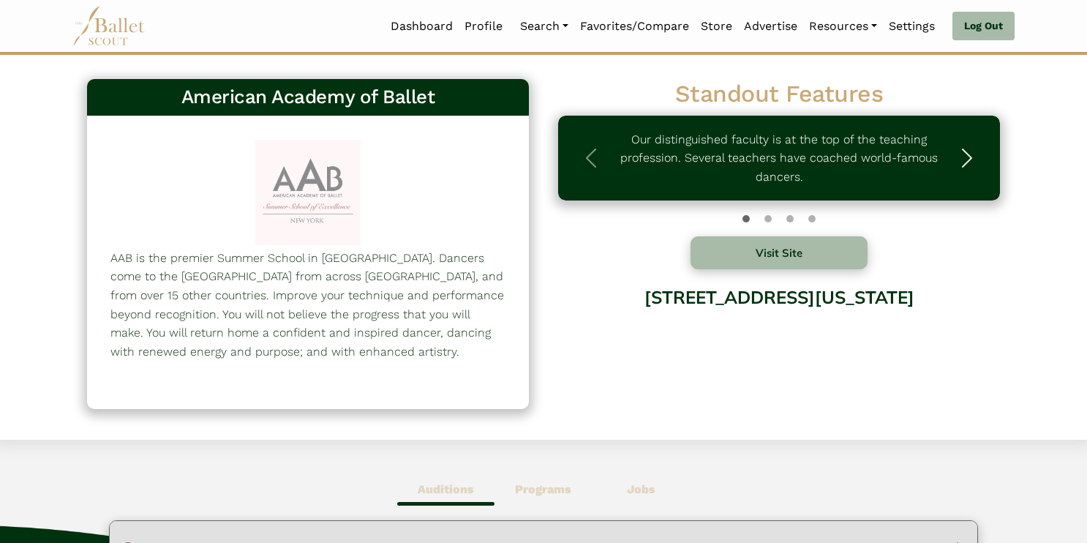
click at [970, 157] on span "button" at bounding box center [967, 157] width 23 height 23
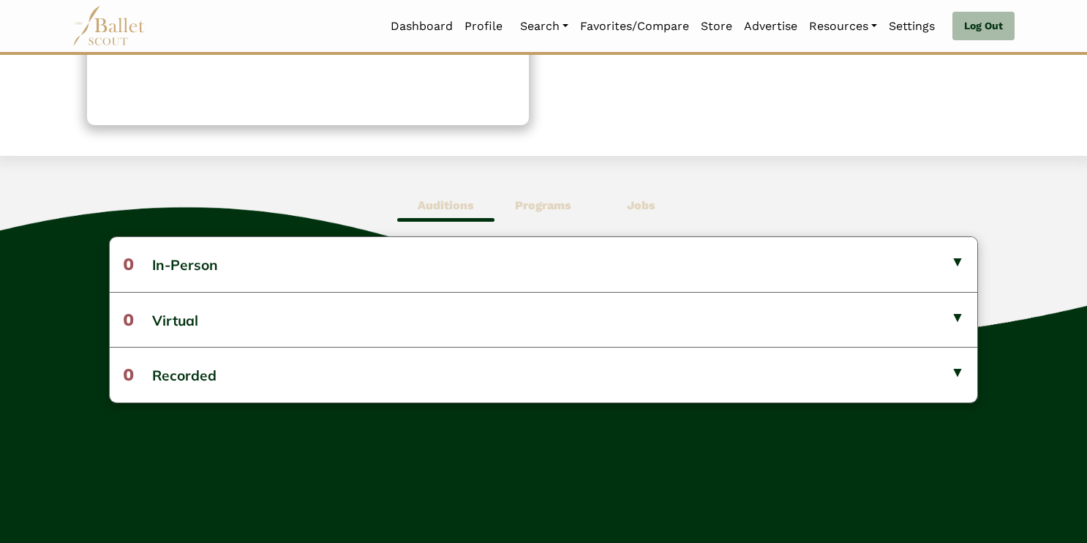
scroll to position [285, 0]
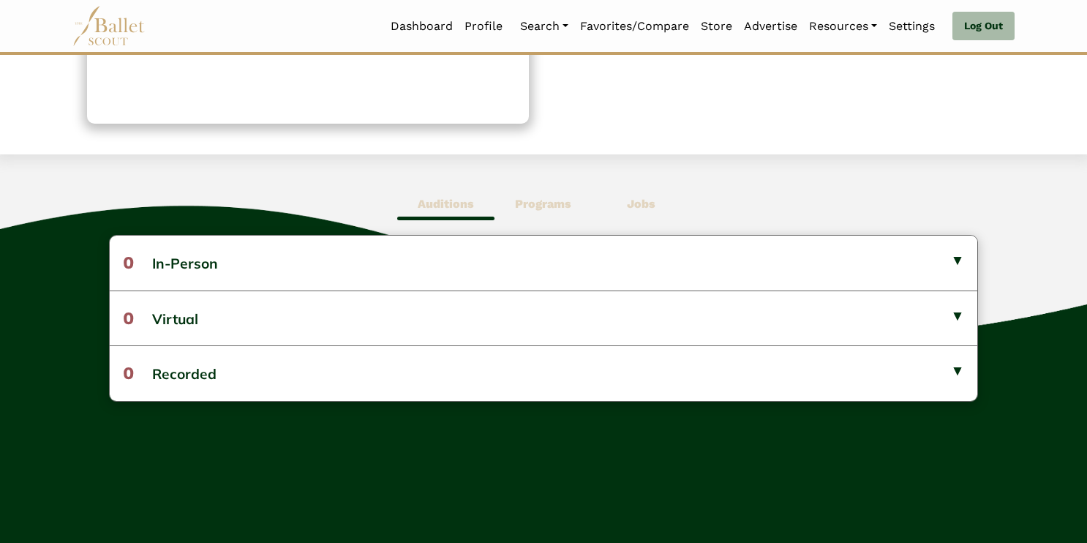
click at [561, 198] on b "Programs" at bounding box center [543, 204] width 56 height 14
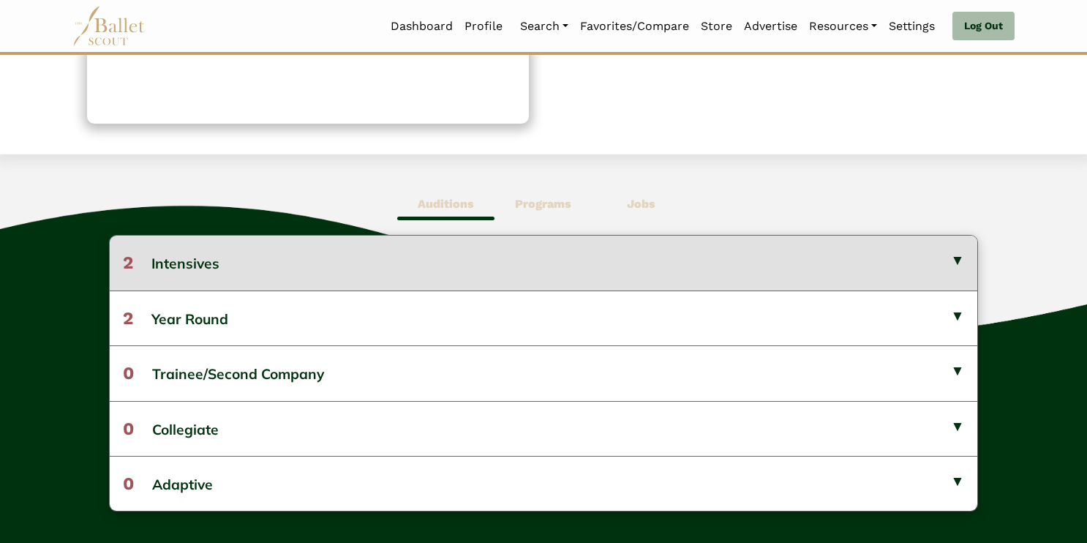
click at [176, 268] on button "2 Intensives" at bounding box center [544, 263] width 869 height 54
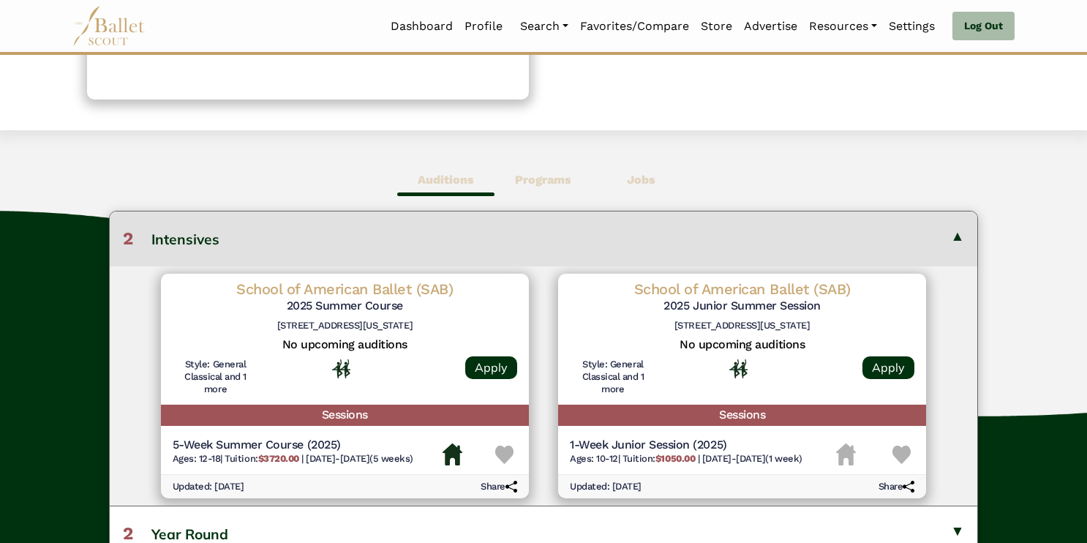
scroll to position [311, 0]
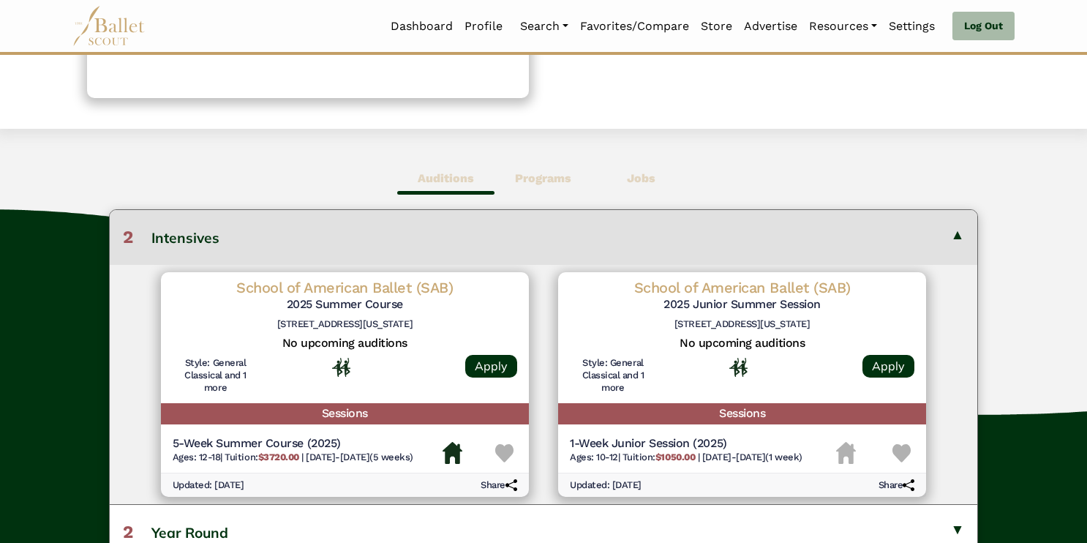
click at [508, 452] on img at bounding box center [504, 453] width 18 height 18
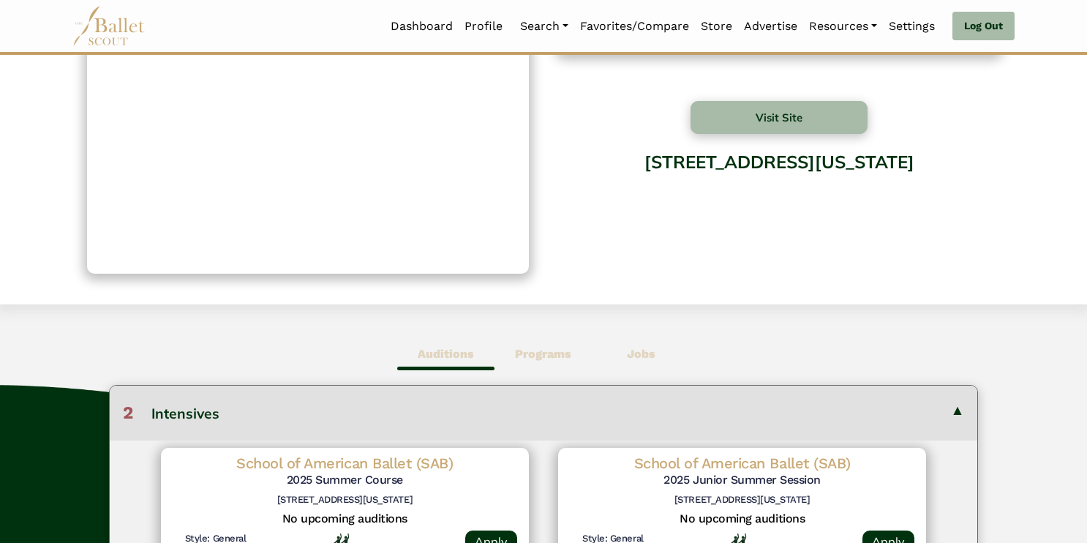
scroll to position [0, 0]
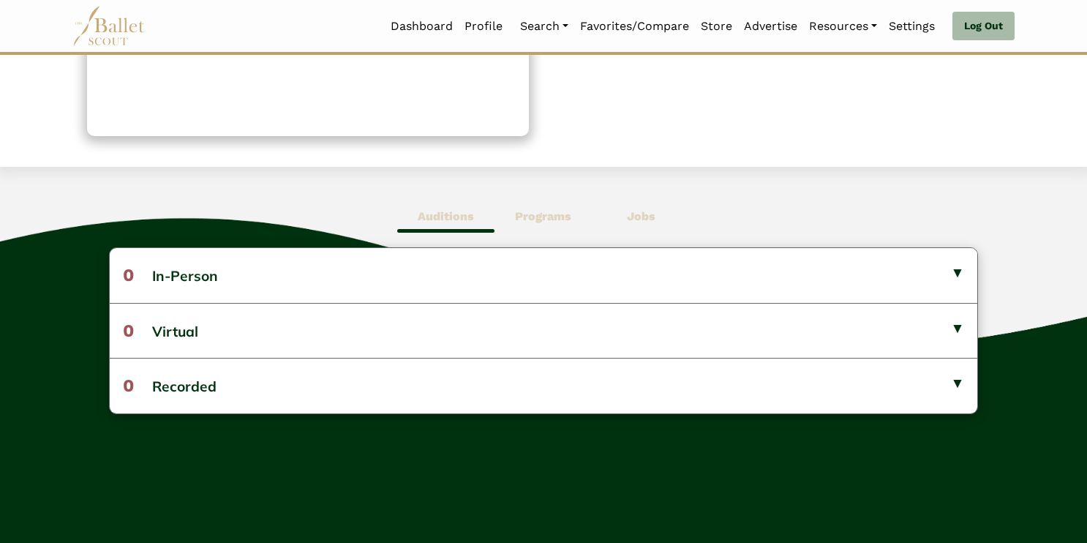
scroll to position [285, 0]
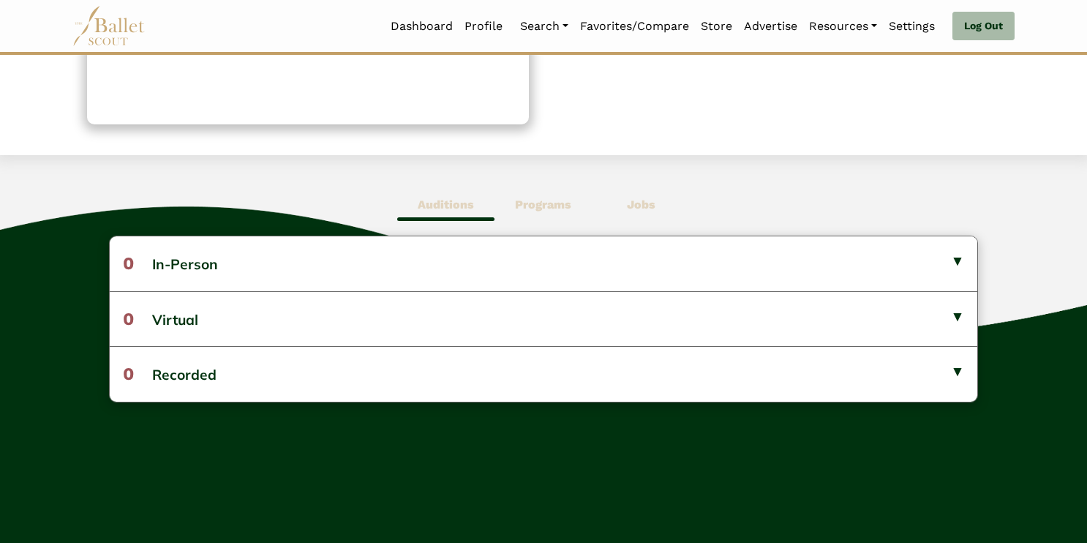
click at [533, 204] on b "Programs" at bounding box center [543, 205] width 56 height 14
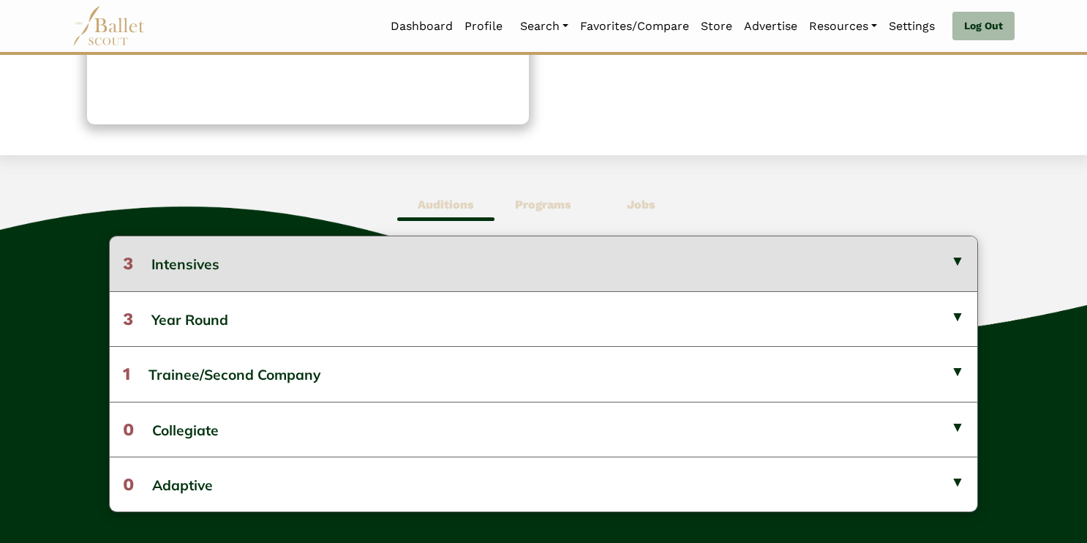
click at [202, 268] on button "3 Intensives" at bounding box center [544, 263] width 869 height 54
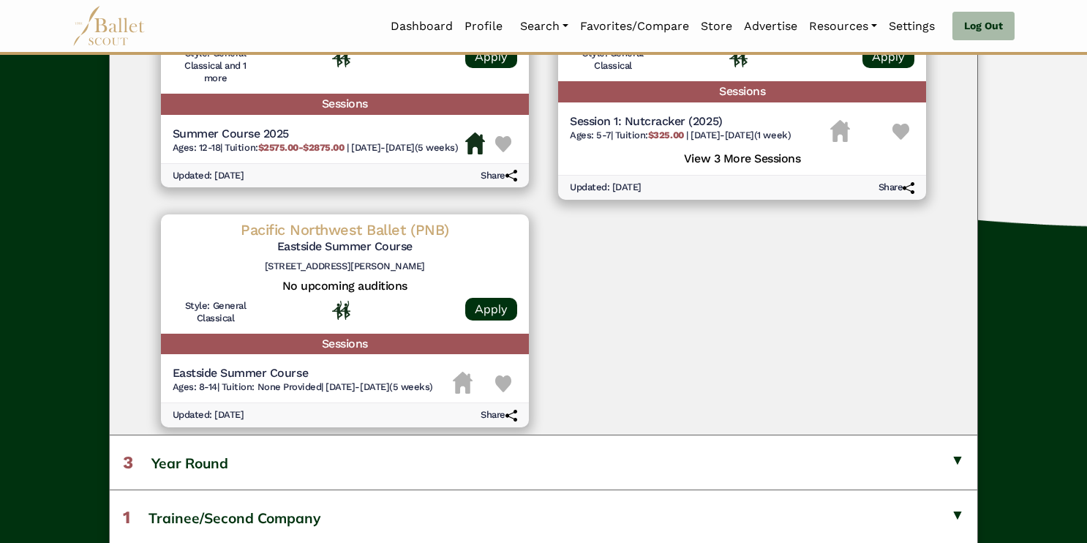
scroll to position [0, 0]
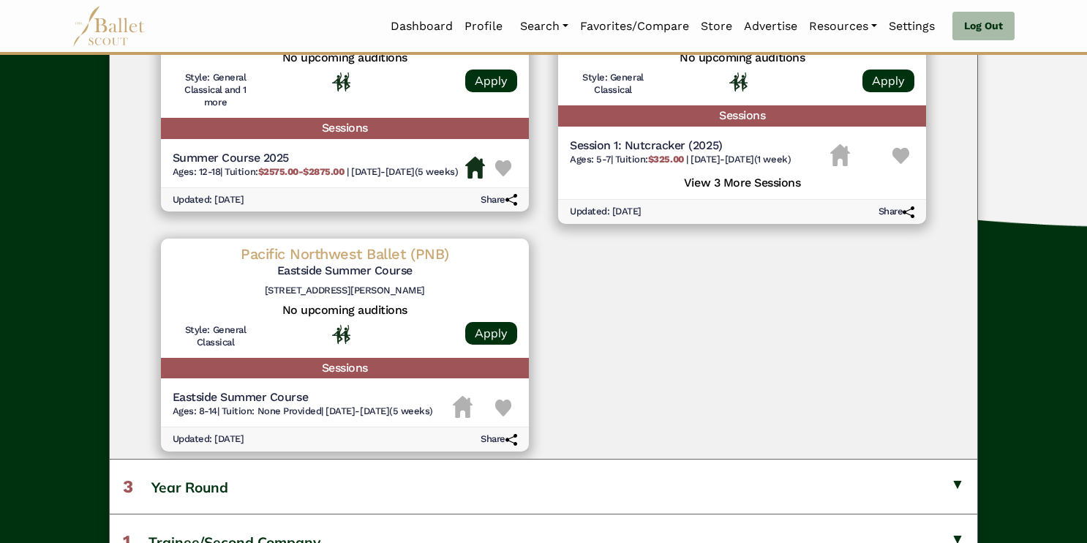
click at [498, 168] on img at bounding box center [503, 168] width 17 height 17
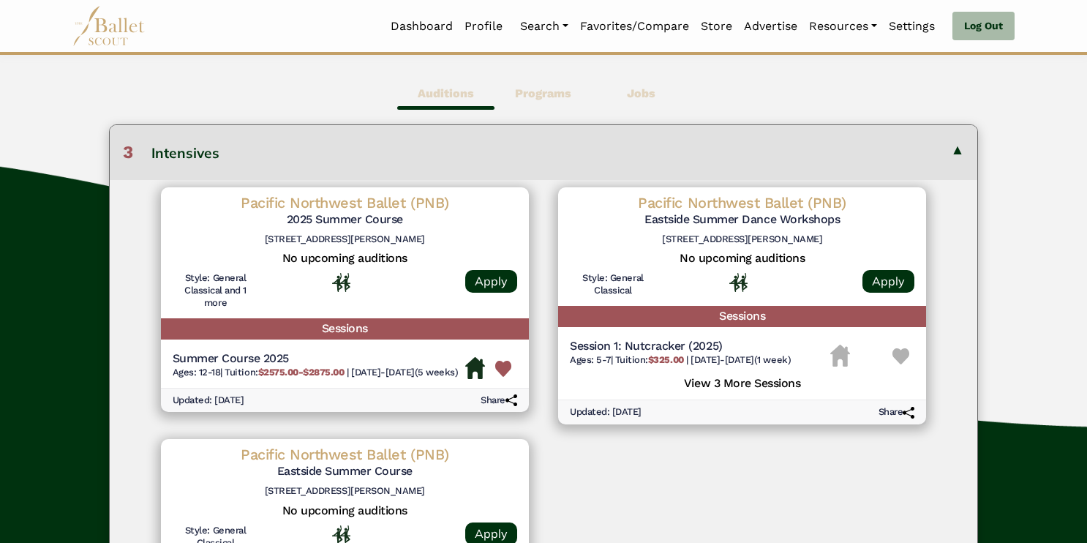
scroll to position [36, 0]
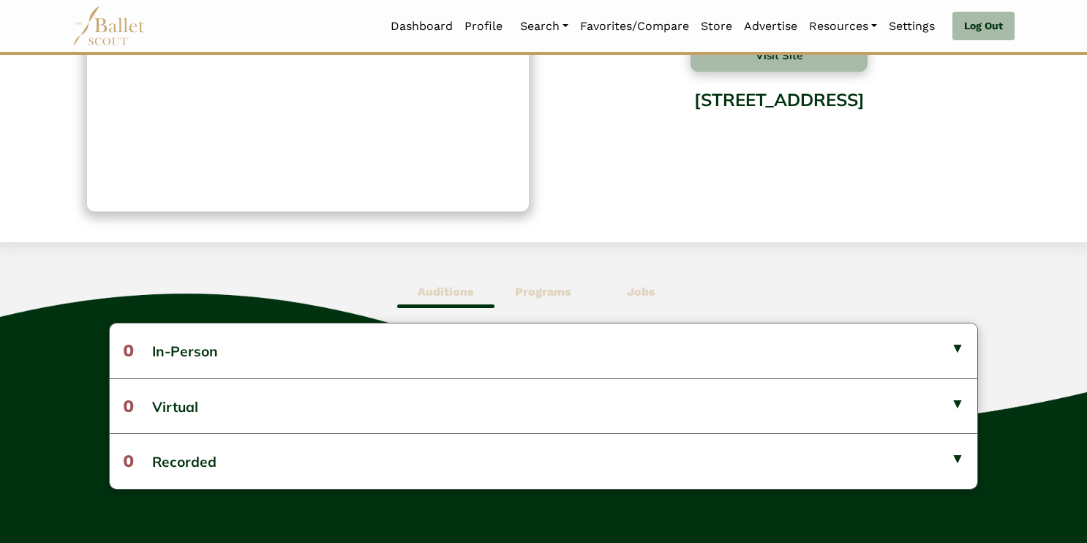
scroll to position [265, 0]
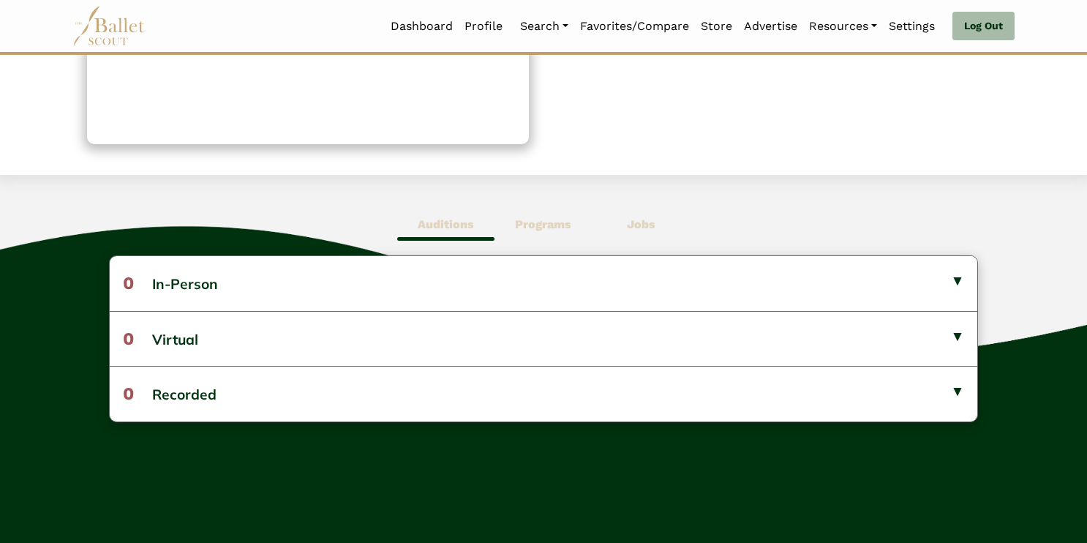
click at [540, 223] on b "Programs" at bounding box center [543, 224] width 56 height 14
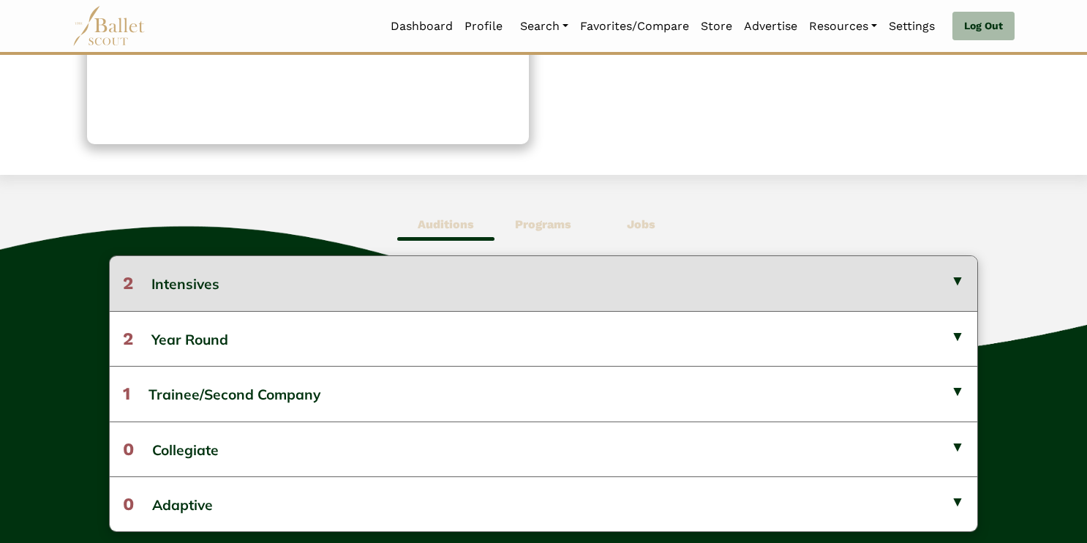
click at [179, 282] on button "2 Intensives" at bounding box center [544, 283] width 869 height 54
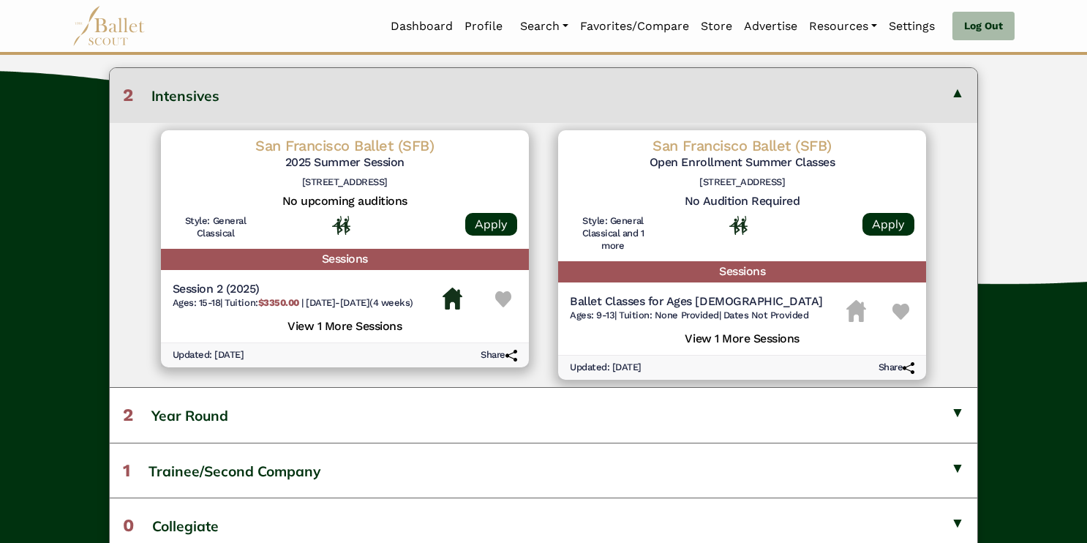
scroll to position [458, 0]
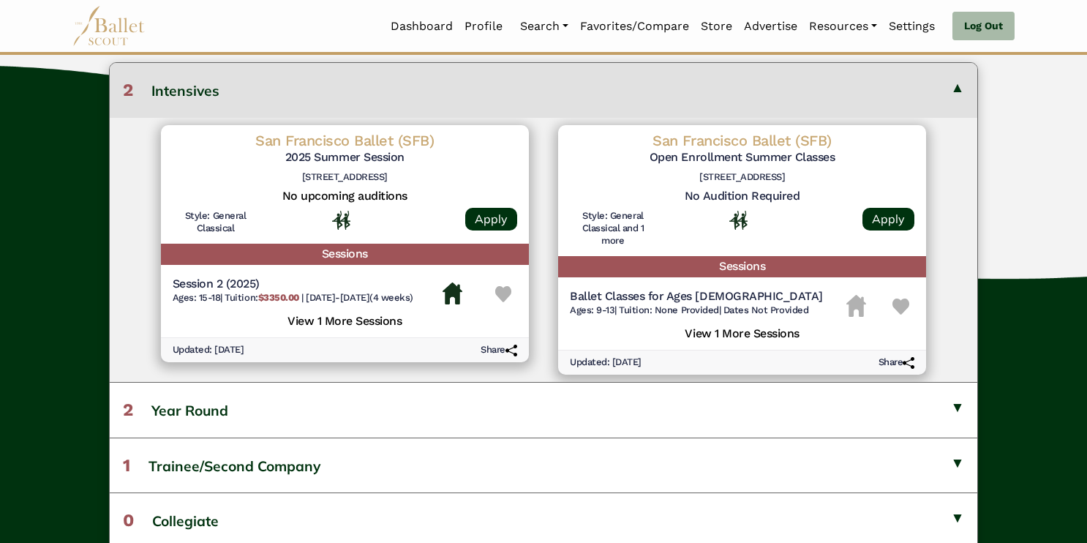
click at [506, 295] on img at bounding box center [503, 294] width 17 height 17
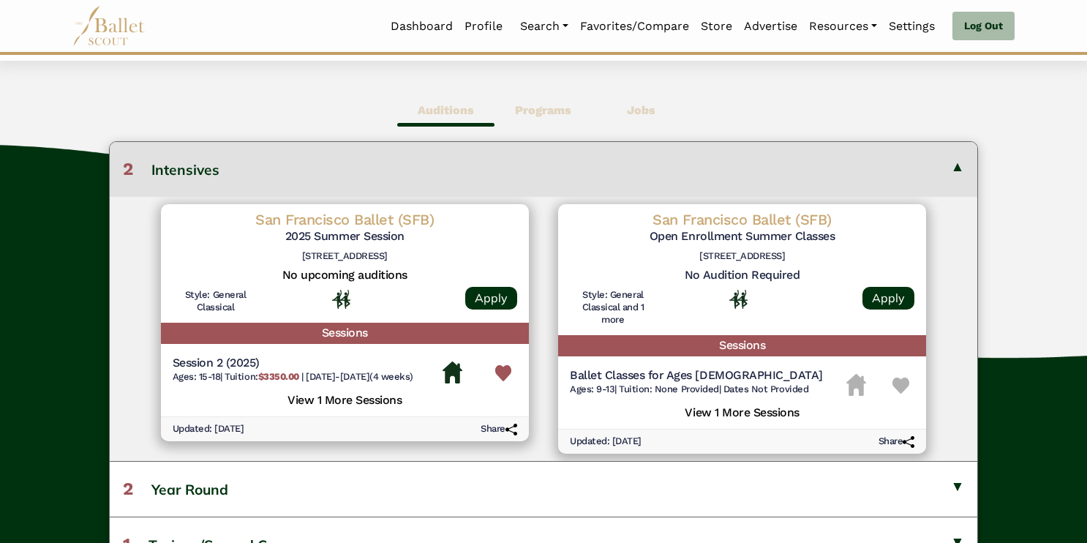
scroll to position [372, 0]
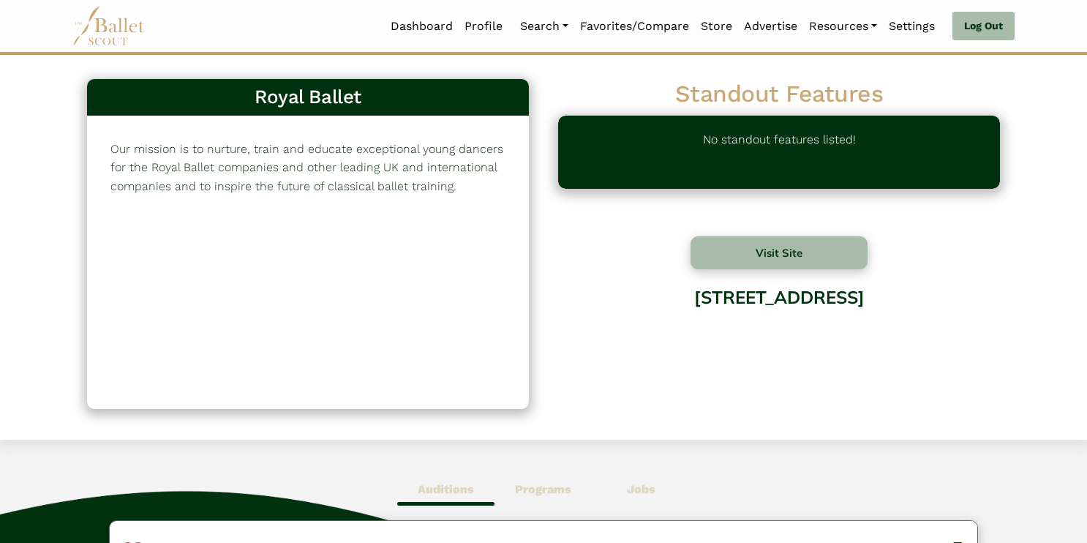
click at [661, 492] on span "Jobs" at bounding box center [641, 490] width 97 height 34
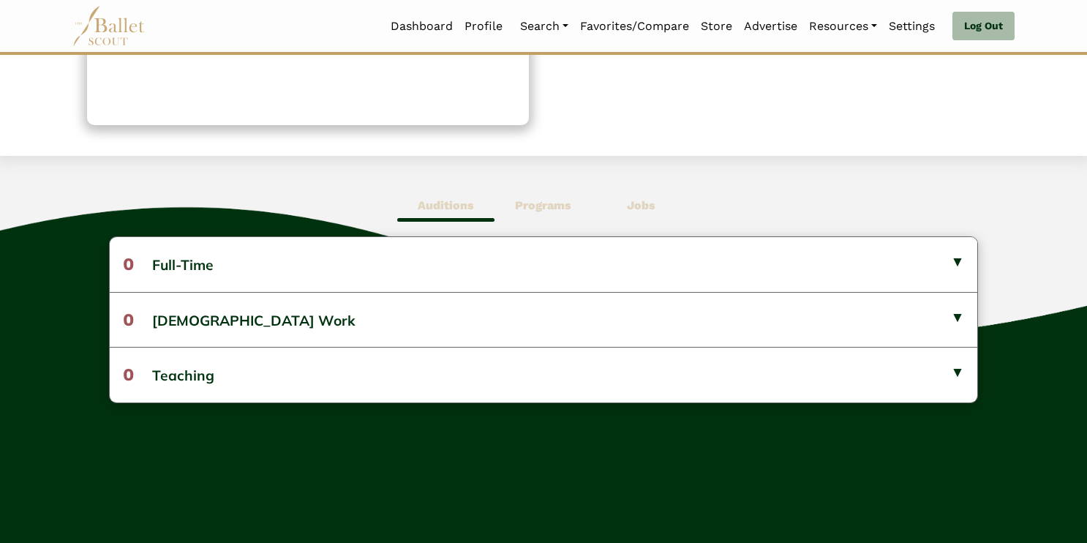
scroll to position [292, 0]
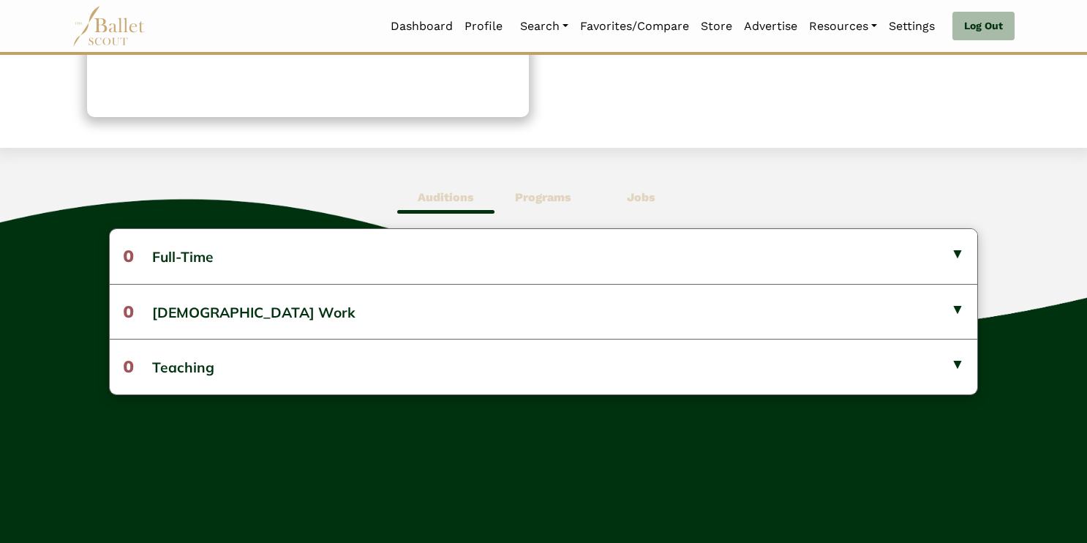
click at [535, 192] on b "Programs" at bounding box center [543, 197] width 56 height 14
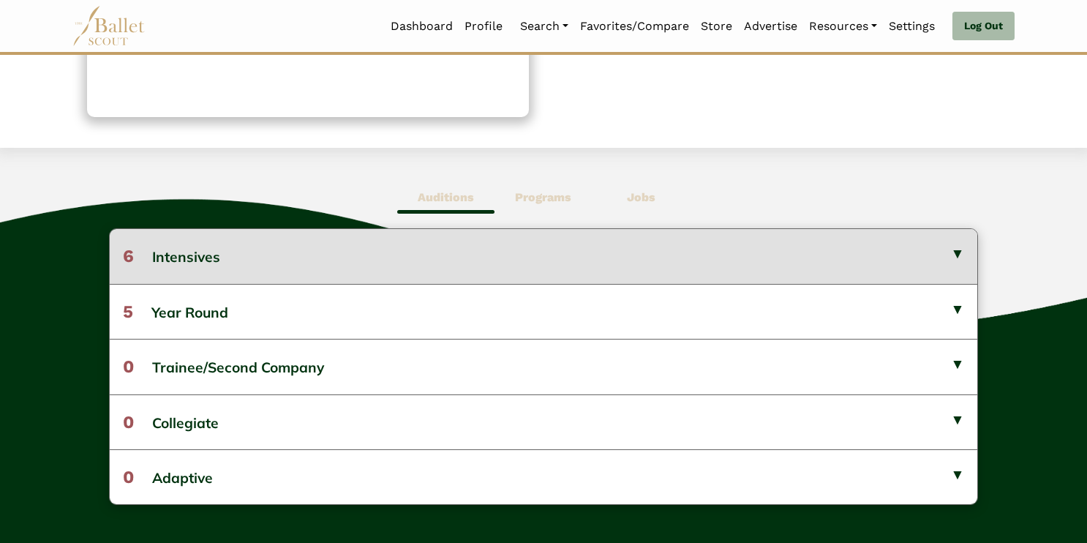
click at [179, 254] on button "6 Intensives" at bounding box center [544, 256] width 869 height 54
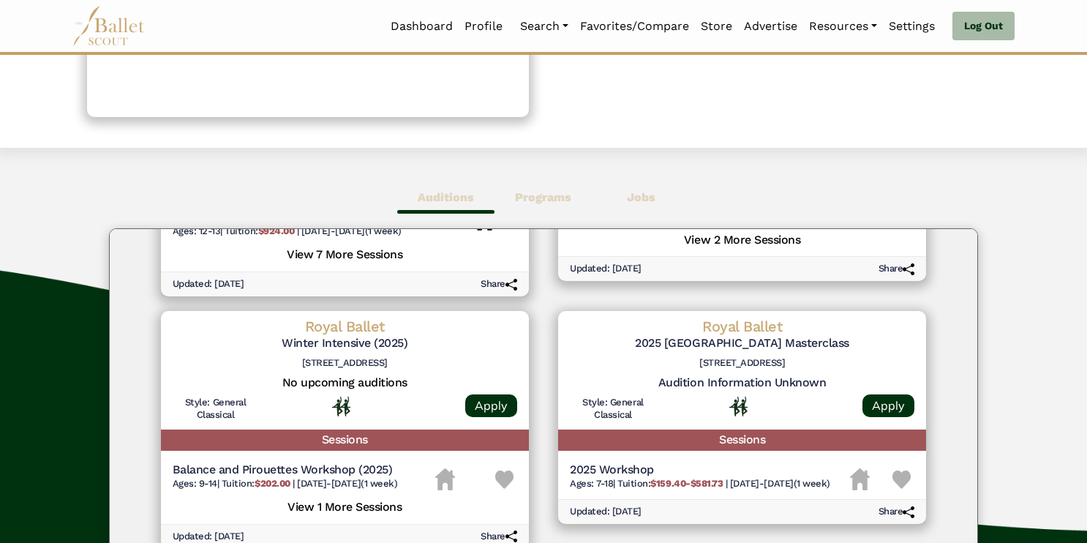
scroll to position [249, 0]
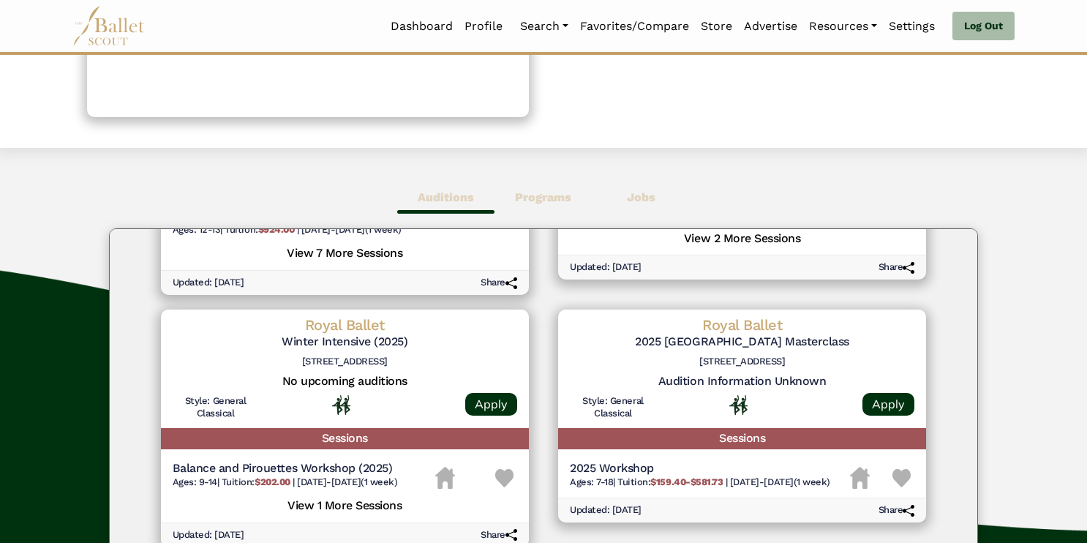
click at [503, 469] on img at bounding box center [504, 478] width 18 height 18
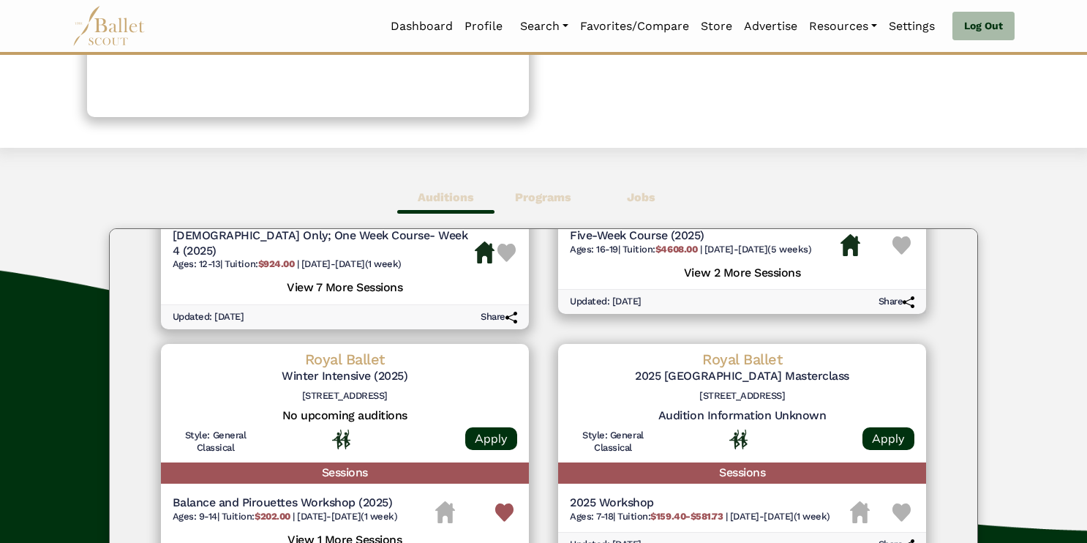
scroll to position [228, 0]
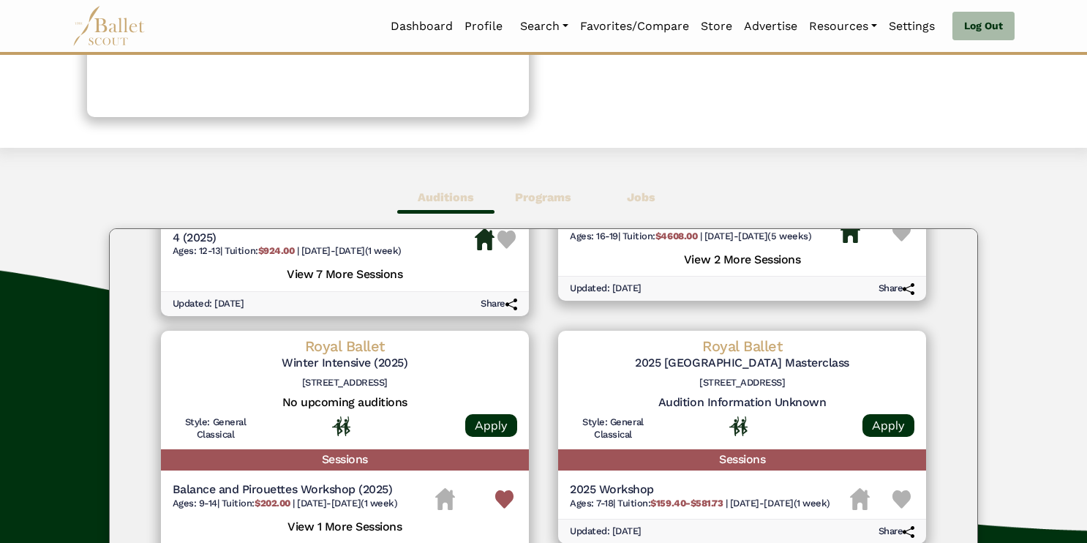
click at [502, 490] on img at bounding box center [504, 499] width 18 height 18
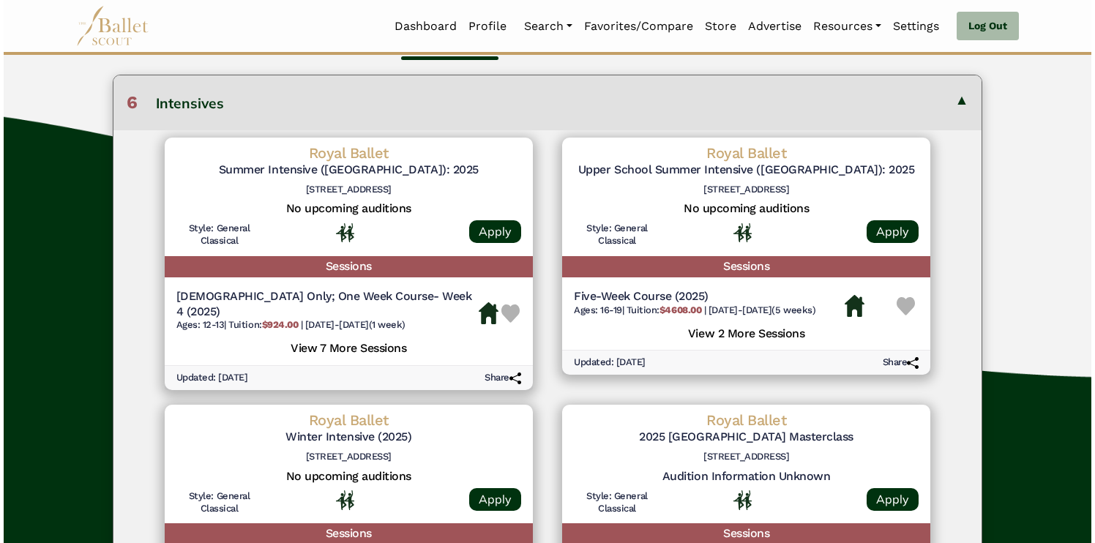
scroll to position [440, 0]
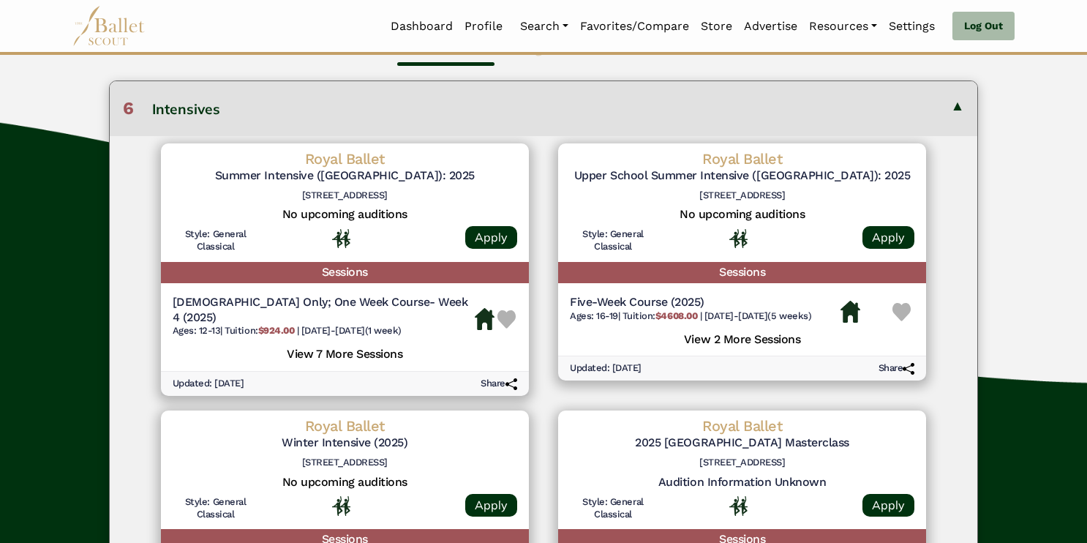
click at [503, 310] on img at bounding box center [507, 319] width 18 height 18
click at [369, 343] on h5 "View 7 More Sessions" at bounding box center [345, 352] width 345 height 19
click at [499, 223] on div "Royal Ballet Summer Intensive ([GEOGRAPHIC_DATA]): 2025 [STREET_ADDRESS] No upc…" at bounding box center [345, 202] width 368 height 119
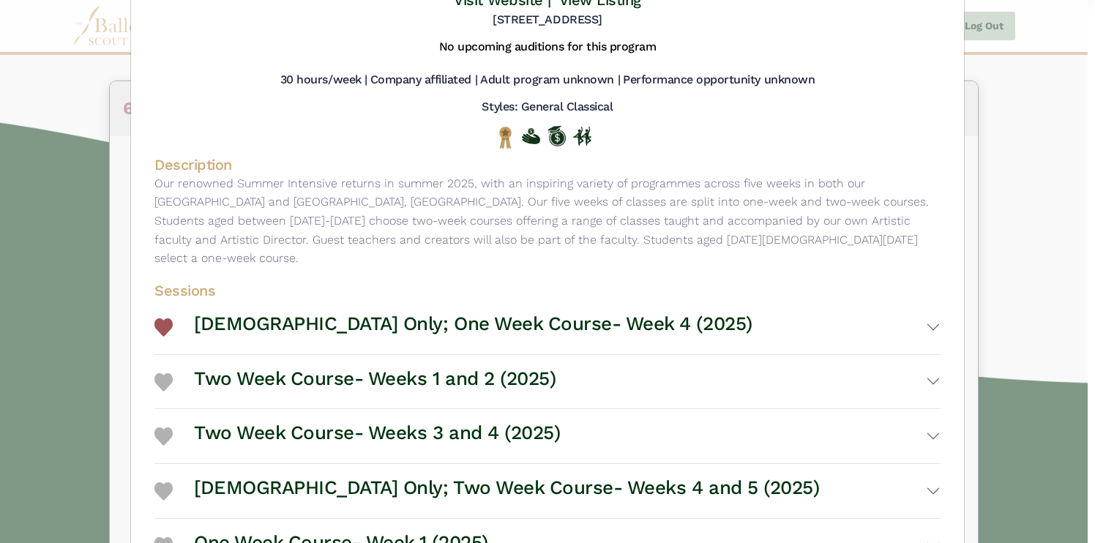
scroll to position [0, 0]
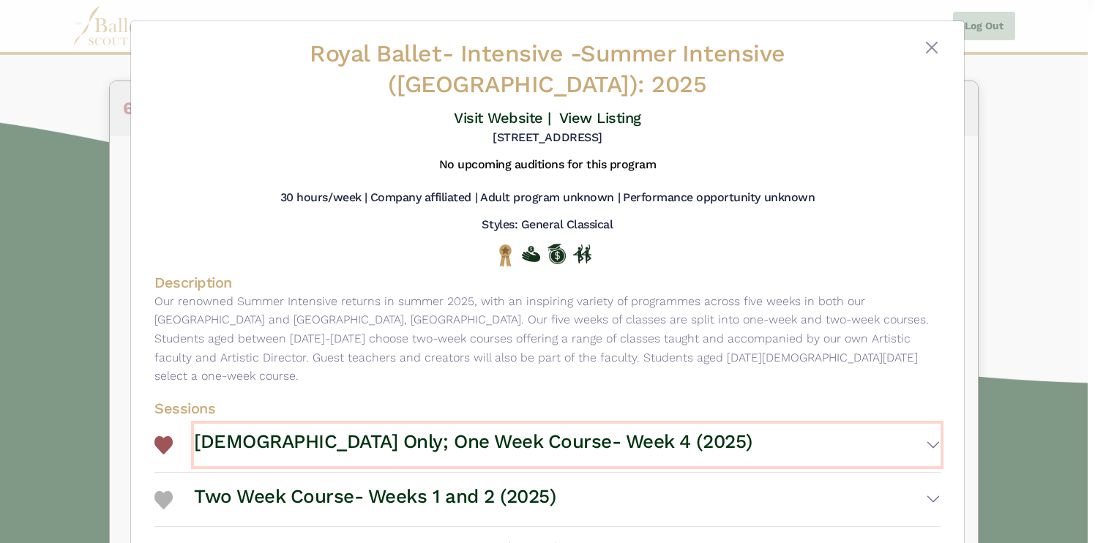
click at [926, 430] on button "[DEMOGRAPHIC_DATA] Only; One Week Course- Week 4 (2025)" at bounding box center [567, 445] width 746 height 42
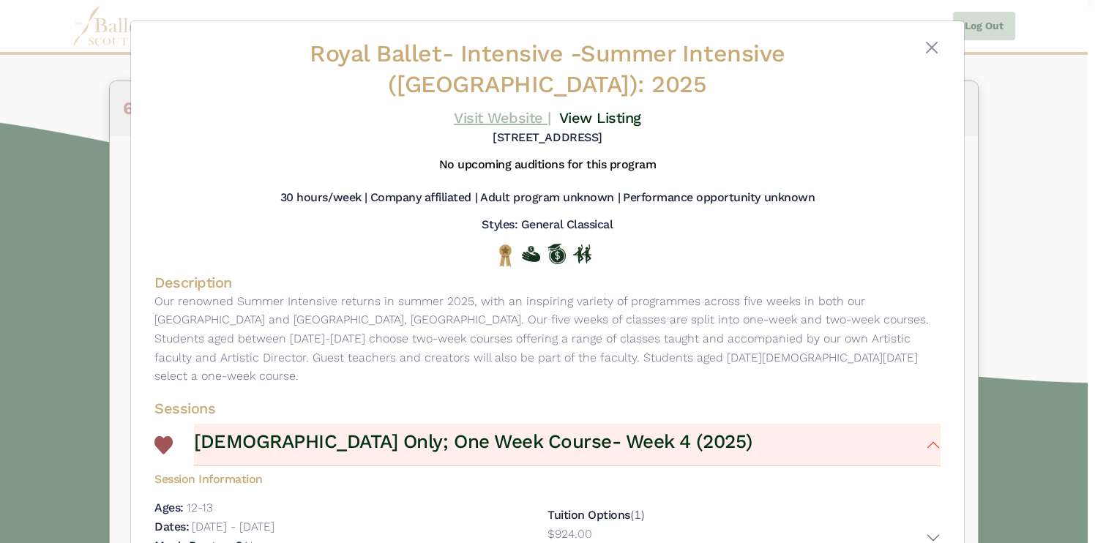
click at [496, 114] on link "Visit Website |" at bounding box center [502, 118] width 97 height 18
